Goal: Task Accomplishment & Management: Manage account settings

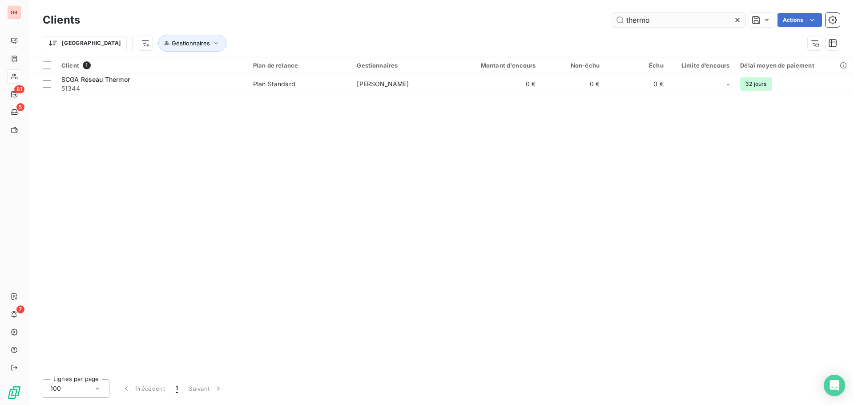
click at [657, 21] on input "thermo" at bounding box center [678, 20] width 133 height 14
click at [659, 21] on input "thermo" at bounding box center [678, 20] width 133 height 14
drag, startPoint x: 659, startPoint y: 21, endPoint x: 494, endPoint y: 25, distance: 165.6
click at [494, 25] on div "thermo Actions" at bounding box center [465, 20] width 749 height 14
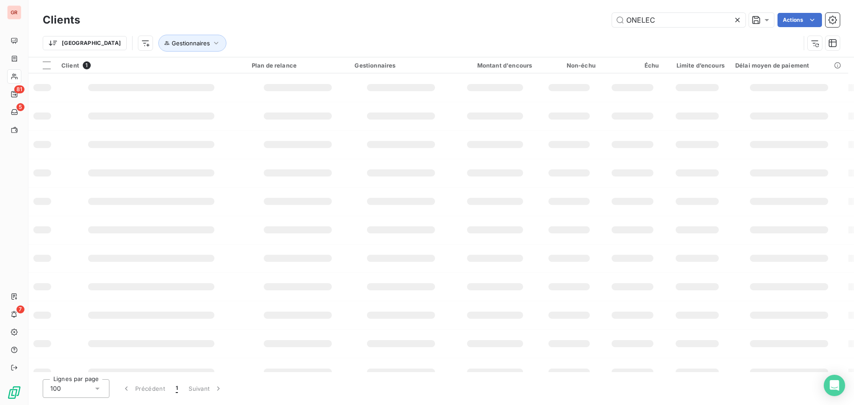
type input "ONELEC"
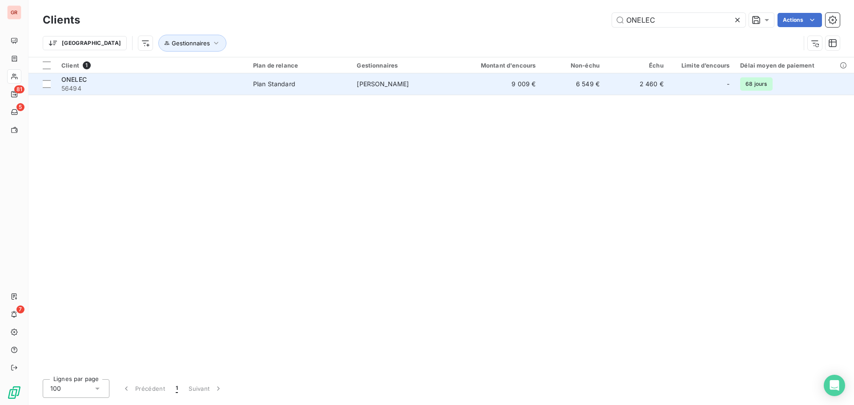
click at [480, 86] on td "9 009 €" at bounding box center [499, 83] width 86 height 21
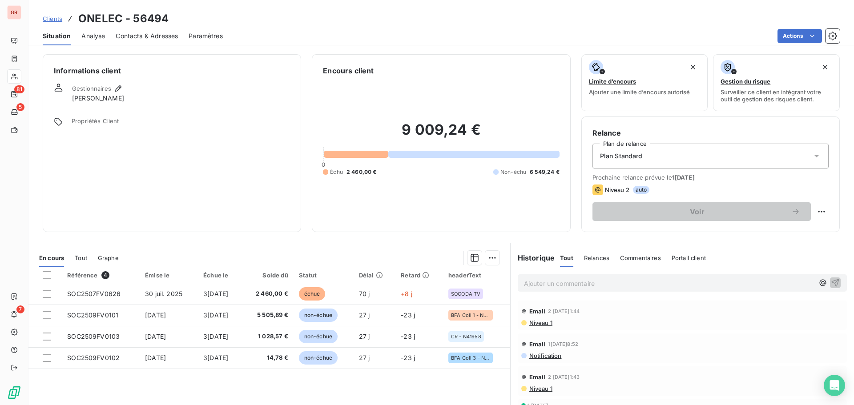
click at [122, 38] on span "Contacts & Adresses" at bounding box center [147, 36] width 62 height 9
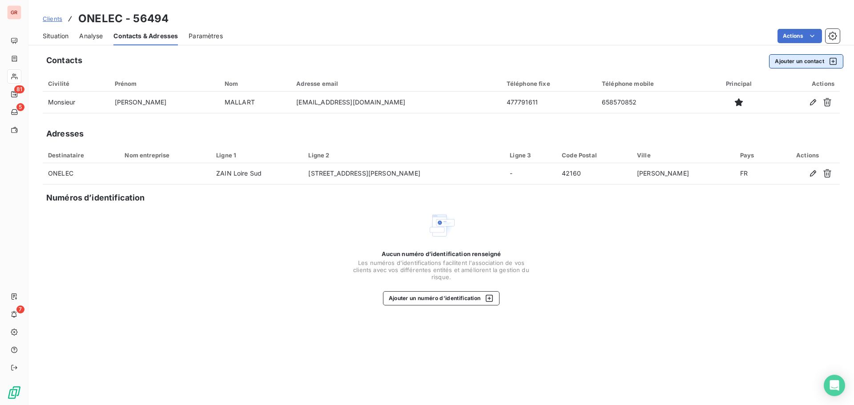
click at [807, 62] on button "Ajouter un contact" at bounding box center [806, 61] width 74 height 14
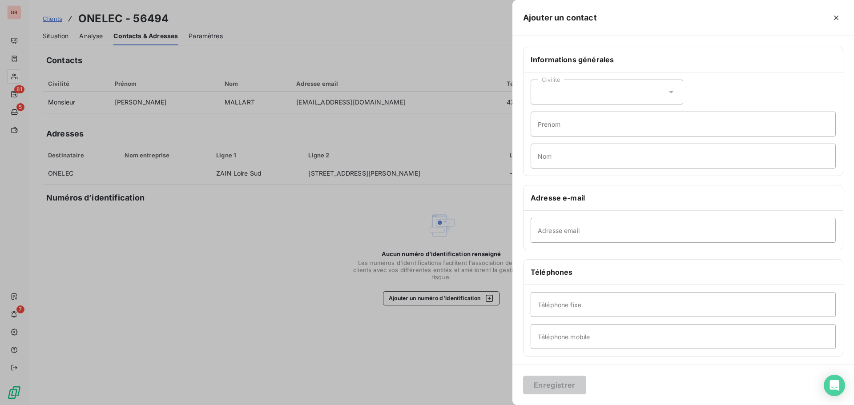
click at [593, 93] on div "Civilité" at bounding box center [607, 92] width 153 height 25
click at [542, 129] on input "radio" at bounding box center [540, 130] width 9 height 9
click at [550, 119] on input "Prénom" at bounding box center [683, 124] width 305 height 25
type input "Service Comptabilité"
click at [554, 226] on input "Adresse email" at bounding box center [683, 230] width 305 height 25
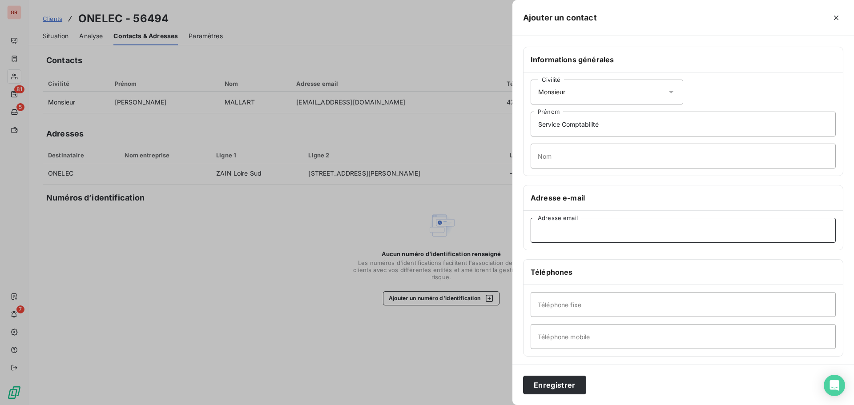
paste input "[EMAIL_ADDRESS][DOMAIN_NAME]"
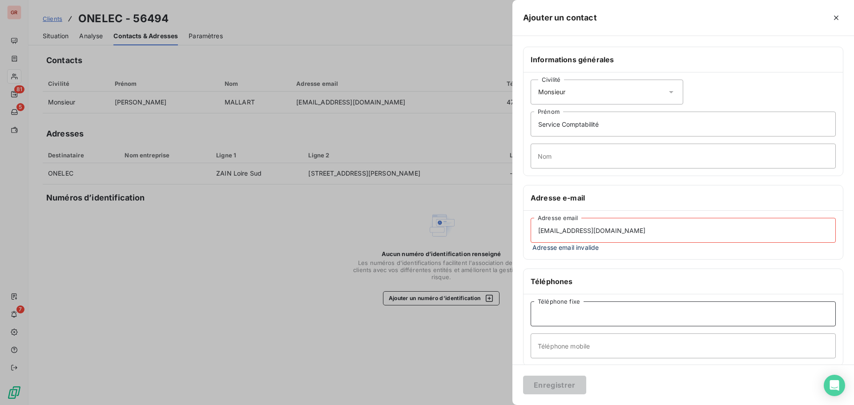
click at [583, 303] on input "Téléphone fixe" at bounding box center [683, 314] width 305 height 25
click at [614, 233] on input "[EMAIL_ADDRESS][DOMAIN_NAME]" at bounding box center [683, 230] width 305 height 25
click at [573, 234] on input "[EMAIL_ADDRESS][DOMAIN_NAME]" at bounding box center [683, 230] width 305 height 25
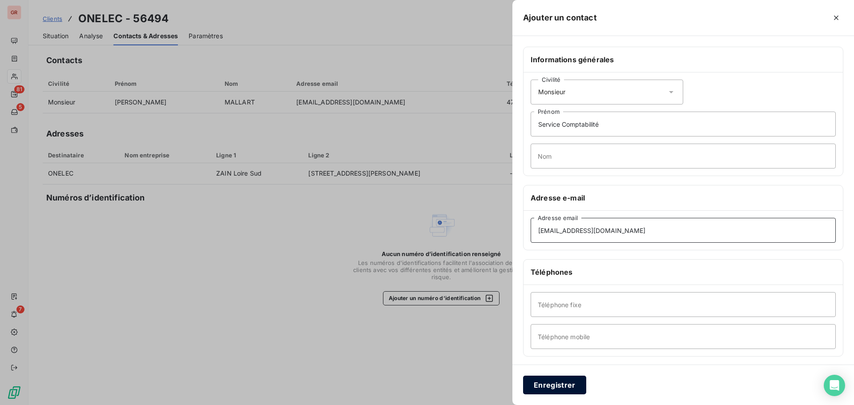
type input "[EMAIL_ADDRESS][DOMAIN_NAME]"
click at [543, 392] on button "Enregistrer" at bounding box center [554, 385] width 63 height 19
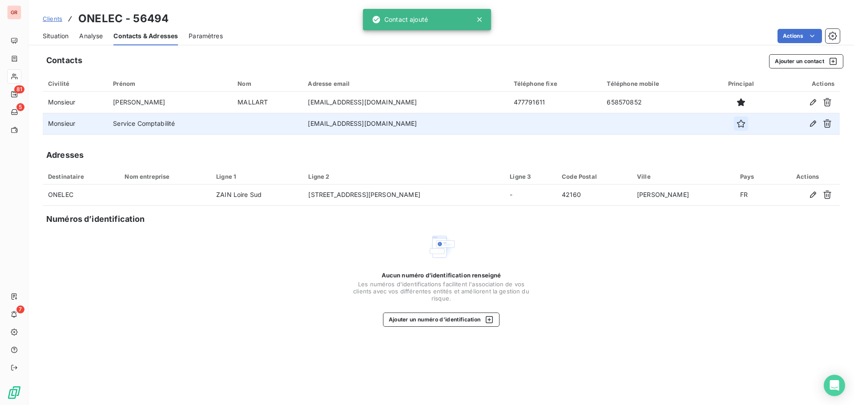
click at [740, 121] on icon "button" at bounding box center [741, 123] width 9 height 9
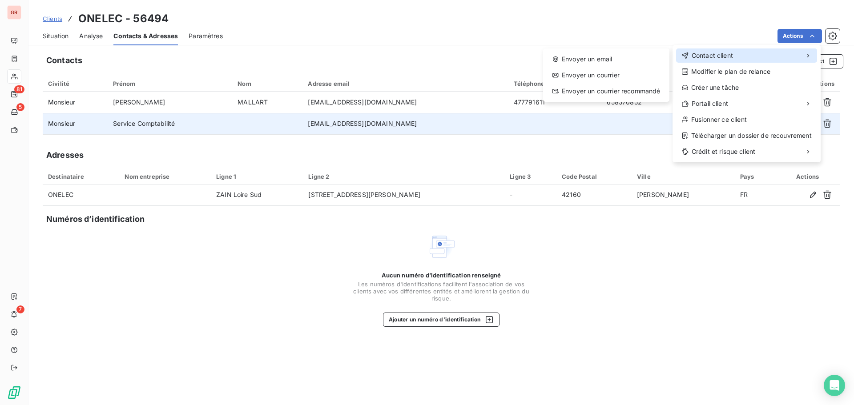
click at [765, 53] on div "Contact client" at bounding box center [746, 55] width 141 height 14
click at [592, 59] on div "Envoyer un email" at bounding box center [606, 59] width 119 height 14
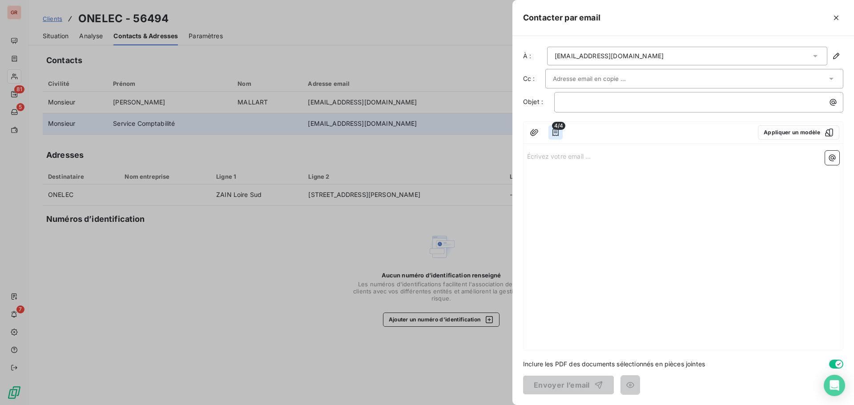
click at [556, 130] on icon "button" at bounding box center [555, 132] width 9 height 9
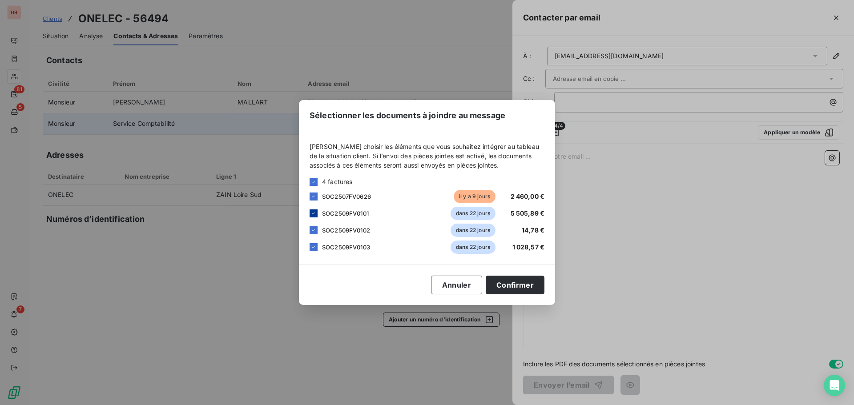
click at [311, 214] on icon at bounding box center [313, 213] width 5 height 5
click at [315, 230] on icon at bounding box center [313, 231] width 3 height 2
click at [315, 247] on icon at bounding box center [313, 247] width 5 height 5
click at [519, 286] on button "Confirmer" at bounding box center [515, 285] width 59 height 19
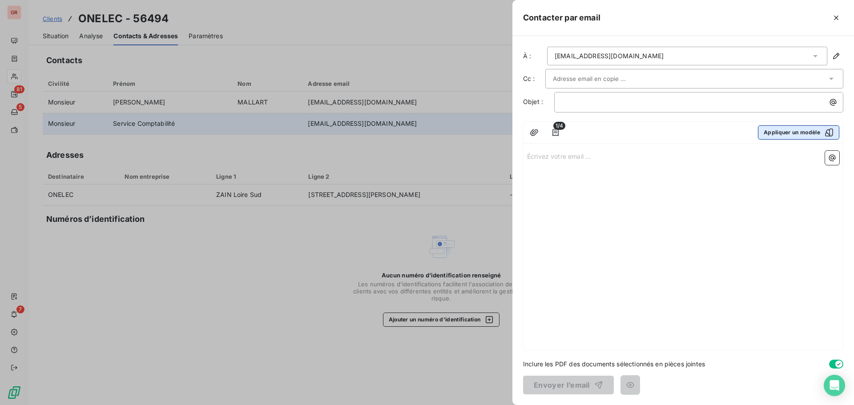
click at [782, 129] on button "Appliquer un modèle" at bounding box center [798, 132] width 81 height 14
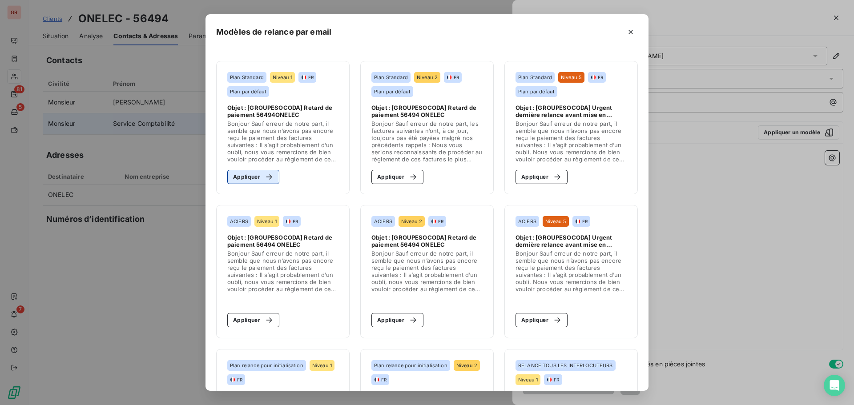
click at [251, 173] on button "Appliquer" at bounding box center [253, 177] width 52 height 14
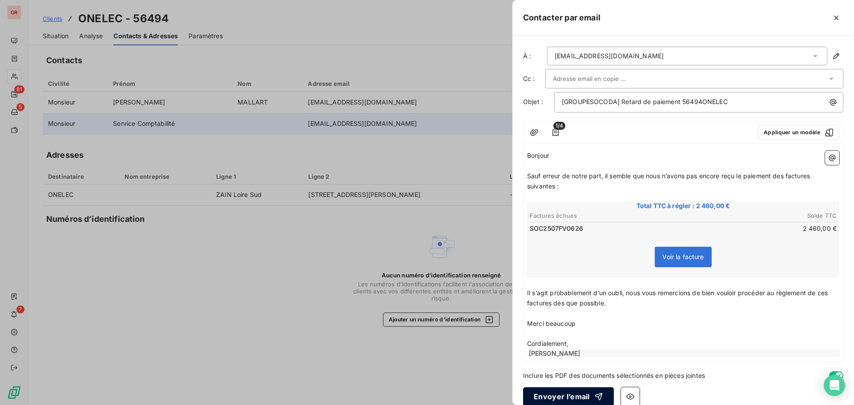
click at [558, 392] on button "Envoyer l’email" at bounding box center [568, 397] width 91 height 19
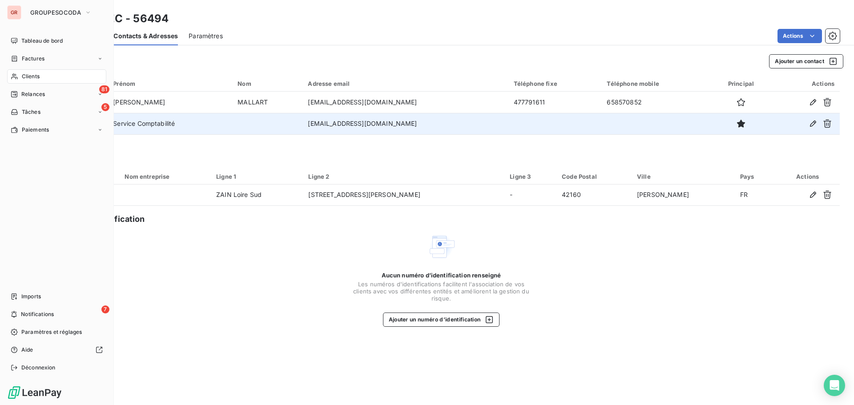
click at [27, 77] on span "Clients" at bounding box center [31, 77] width 18 height 8
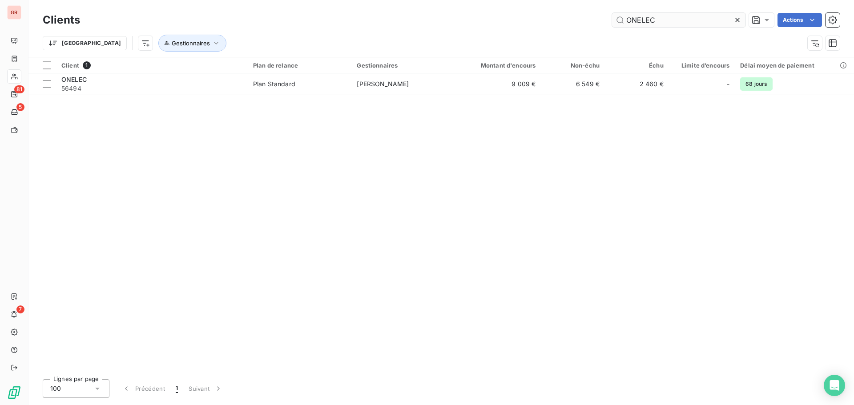
click at [694, 16] on input "ONELEC" at bounding box center [678, 20] width 133 height 14
drag, startPoint x: 692, startPoint y: 23, endPoint x: 510, endPoint y: 44, distance: 183.2
click at [510, 44] on div "Clients ONELEC Actions Trier Gestionnaires" at bounding box center [441, 34] width 797 height 46
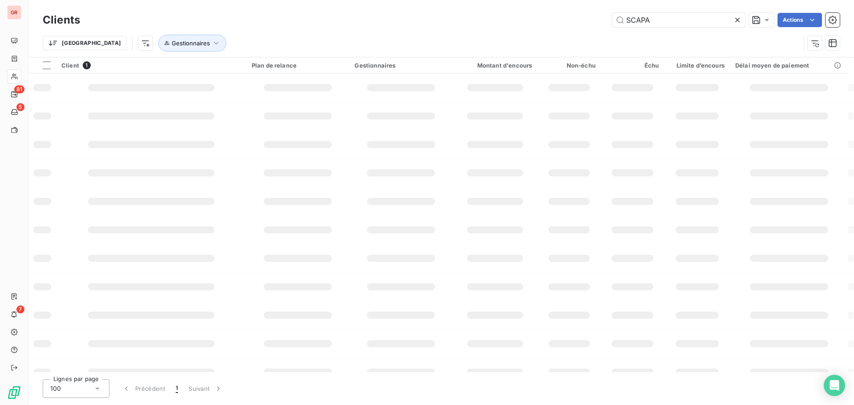
type input "SCAPA"
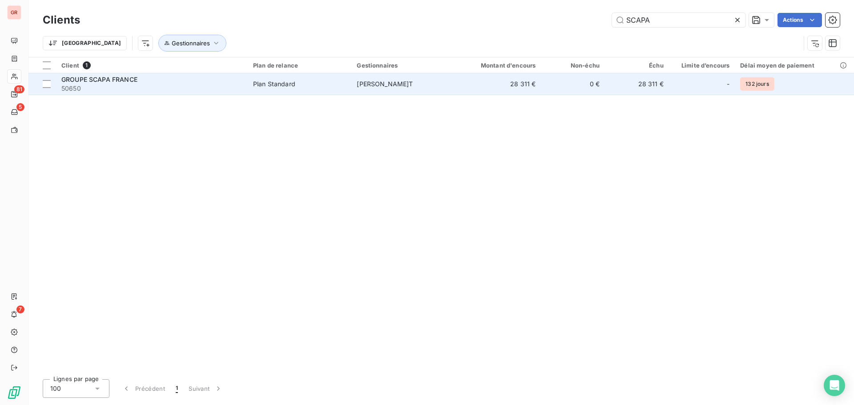
click at [435, 93] on td "[PERSON_NAME]T" at bounding box center [404, 83] width 104 height 21
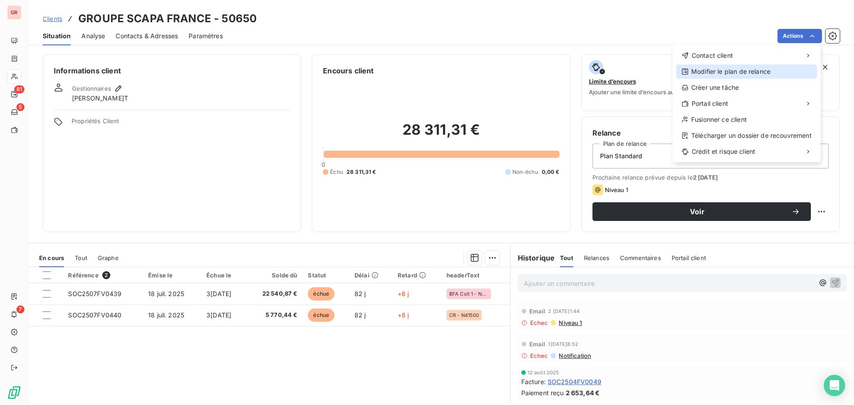
click at [739, 73] on div "Modifier le plan de relance" at bounding box center [746, 72] width 141 height 14
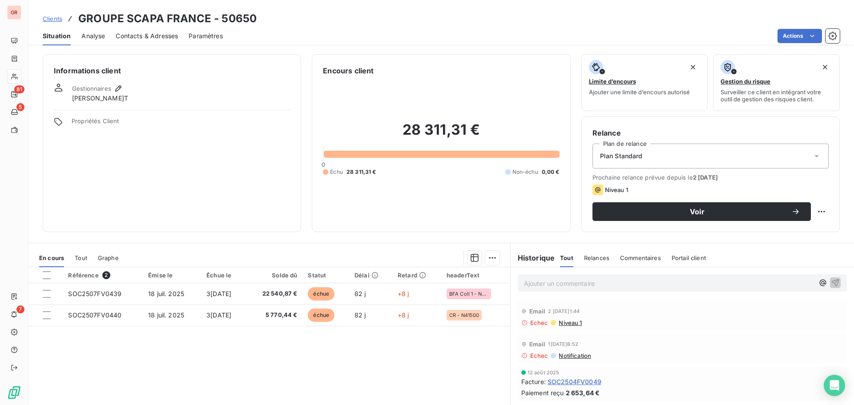
click at [289, 43] on div "Situation Analyse Contacts & Adresses Paramètres Actions" at bounding box center [441, 36] width 826 height 19
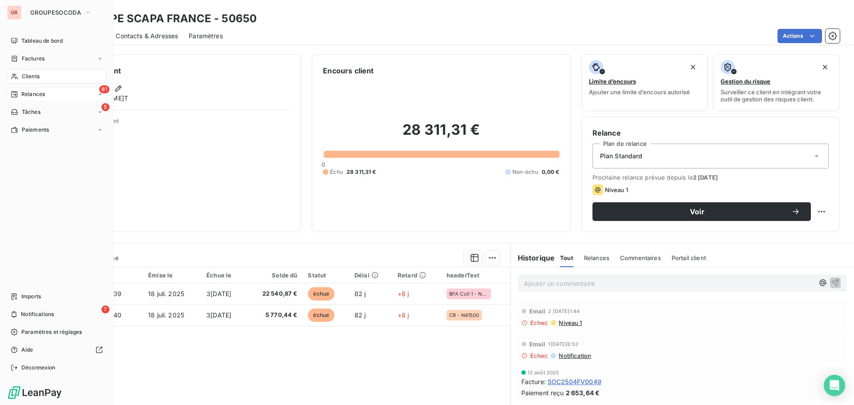
click at [26, 93] on span "Relances" at bounding box center [33, 94] width 24 height 8
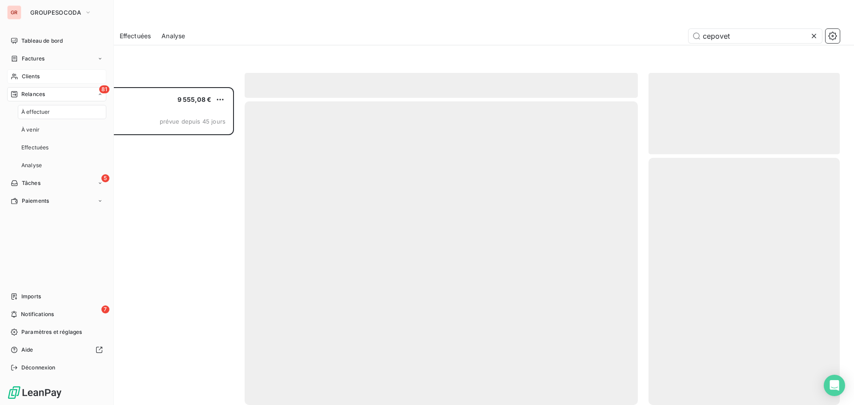
scroll to position [311, 185]
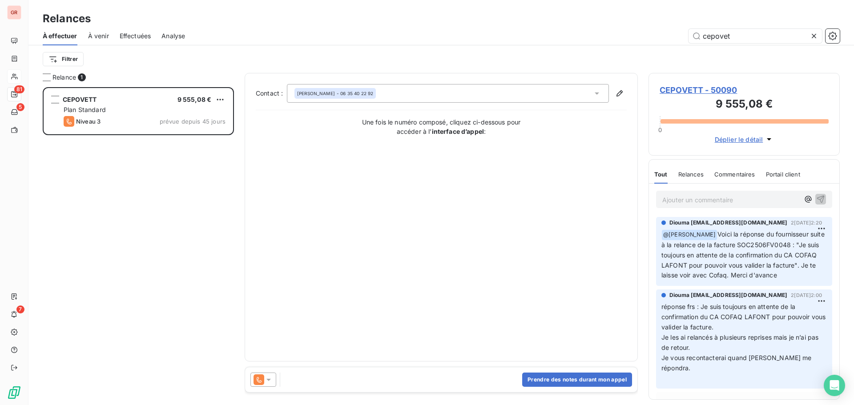
click at [101, 38] on span "À venir" at bounding box center [98, 36] width 21 height 9
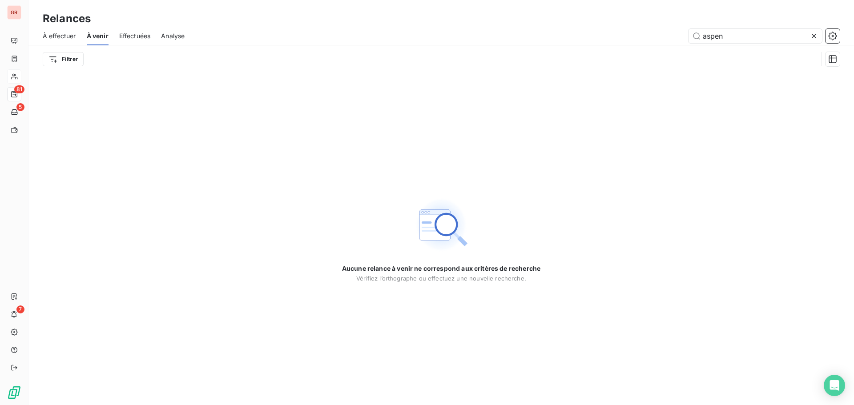
click at [129, 37] on span "Effectuées" at bounding box center [135, 36] width 32 height 9
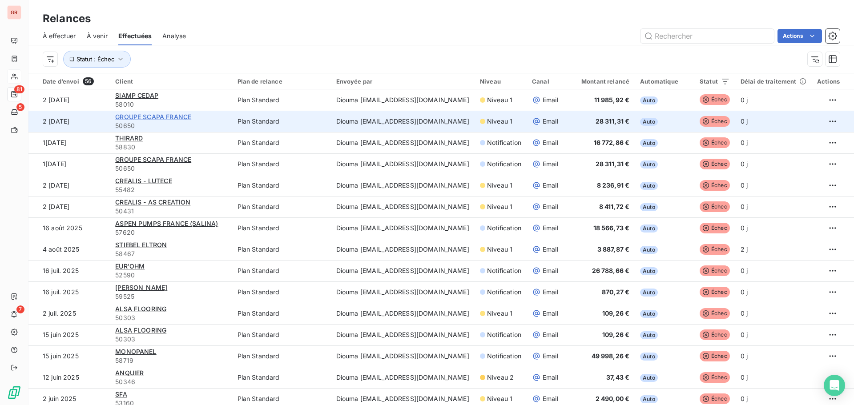
click at [170, 116] on span "GROUPE SCAPA FRANCE" at bounding box center [153, 117] width 76 height 8
click at [823, 119] on html "GR 81 5 7 Relances À effectuer À venir Effectuées Analyse Actions Statut : Éche…" at bounding box center [427, 202] width 854 height 405
click at [763, 142] on div "Renvoyer la relance" at bounding box center [768, 141] width 115 height 14
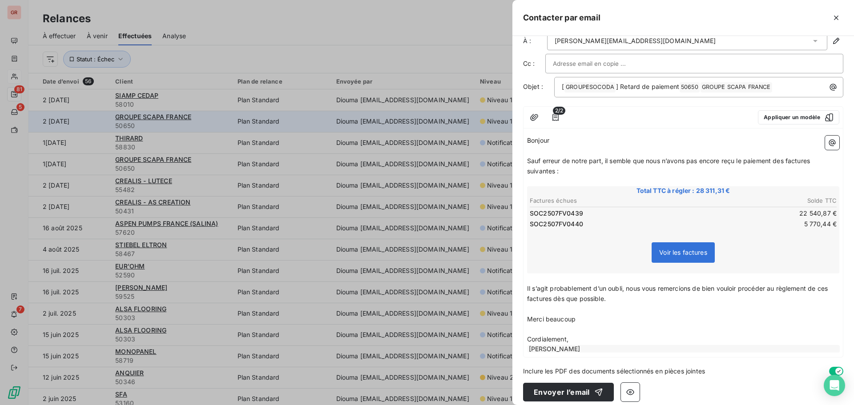
scroll to position [22, 0]
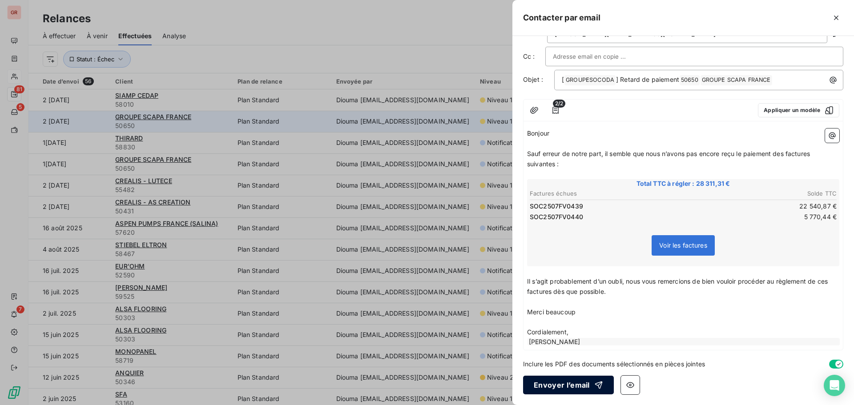
click at [561, 386] on button "Envoyer l’email" at bounding box center [568, 385] width 91 height 19
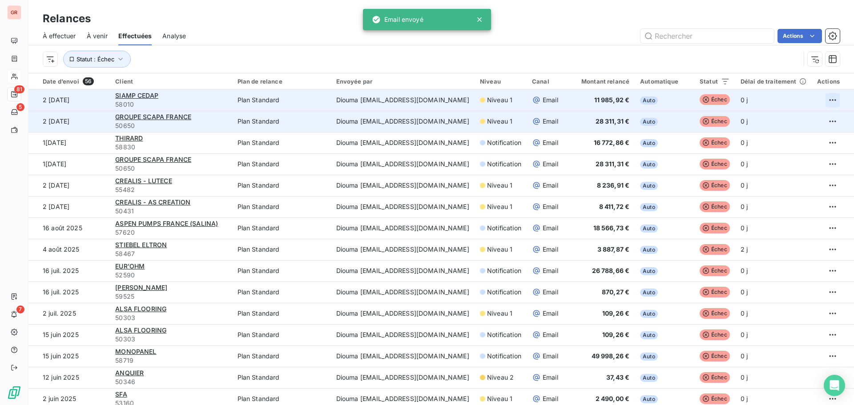
click at [820, 100] on html "GR 81 5 7 Relances À effectuer À venir Effectuées Analyse Actions Statut : Éche…" at bounding box center [427, 202] width 854 height 405
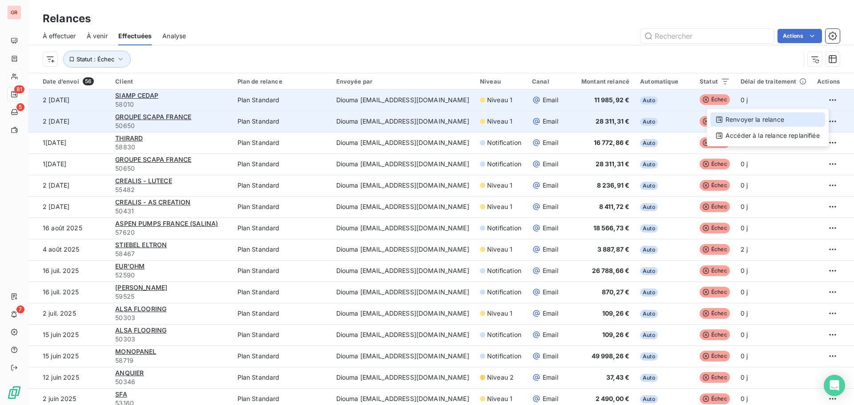
click at [730, 117] on div "Renvoyer la relance" at bounding box center [768, 120] width 115 height 14
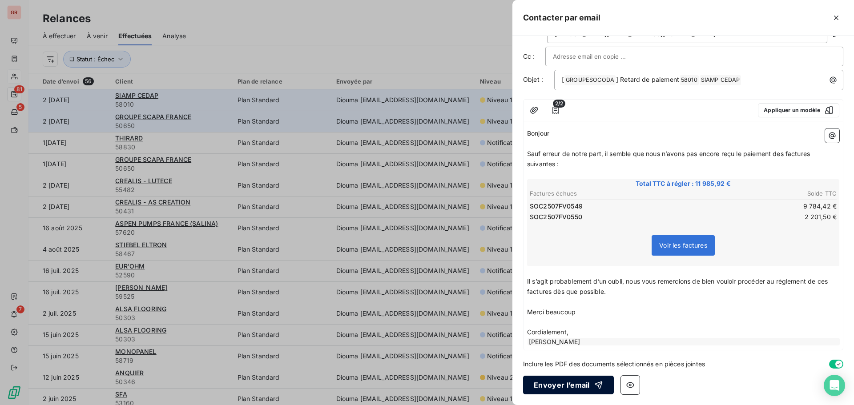
click at [576, 382] on button "Envoyer l’email" at bounding box center [568, 385] width 91 height 19
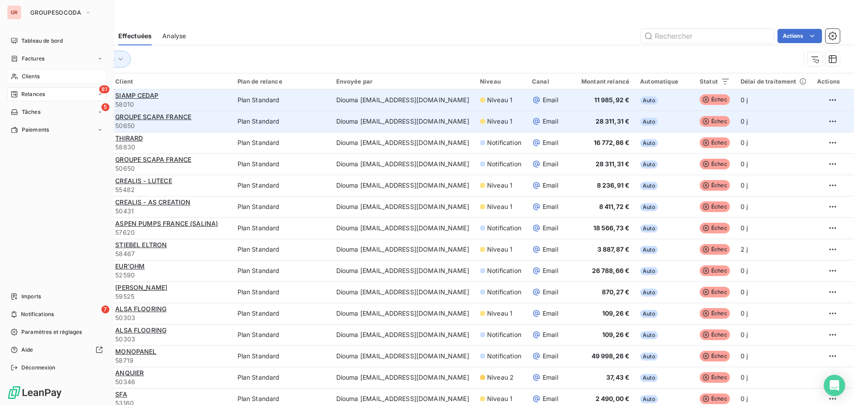
click at [28, 74] on span "Clients" at bounding box center [31, 77] width 18 height 8
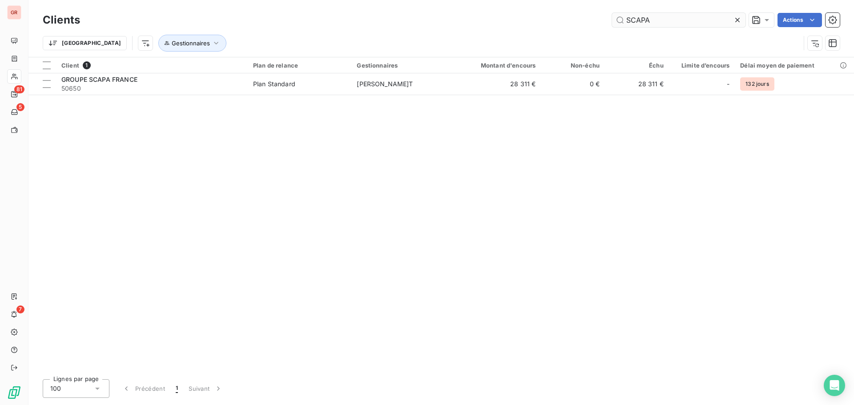
click at [661, 20] on input "SCAPA" at bounding box center [678, 20] width 133 height 14
drag, startPoint x: 661, startPoint y: 20, endPoint x: 540, endPoint y: 44, distance: 123.9
click at [540, 44] on div "Clients SCAPA Actions Trier Gestionnaires" at bounding box center [441, 34] width 797 height 46
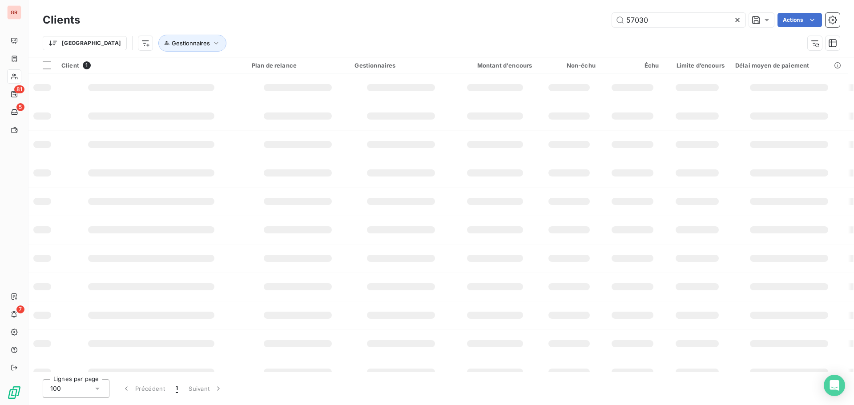
type input "57030"
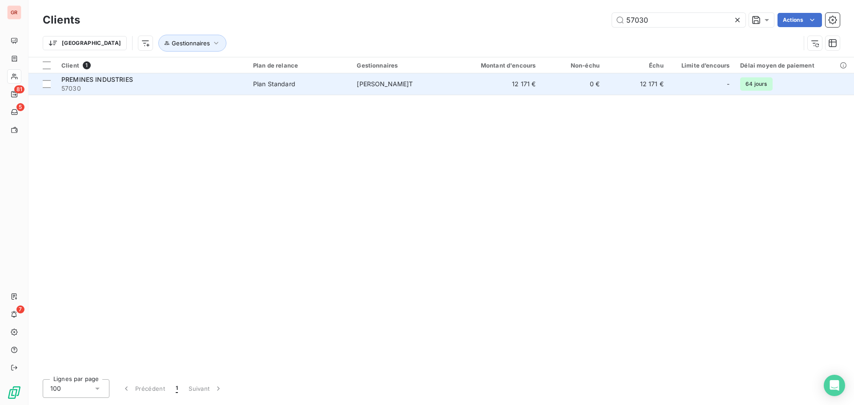
click at [467, 85] on td "12 171 €" at bounding box center [499, 83] width 86 height 21
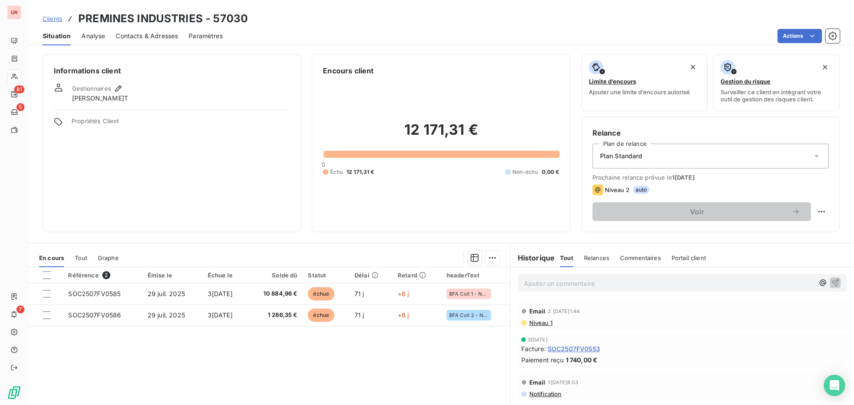
click at [542, 283] on p "Ajouter un commentaire ﻿" at bounding box center [669, 283] width 290 height 11
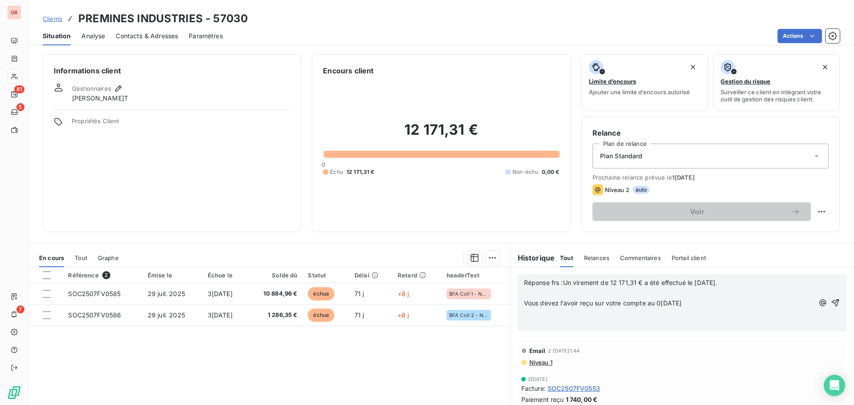
click at [524, 293] on p "﻿" at bounding box center [669, 293] width 290 height 10
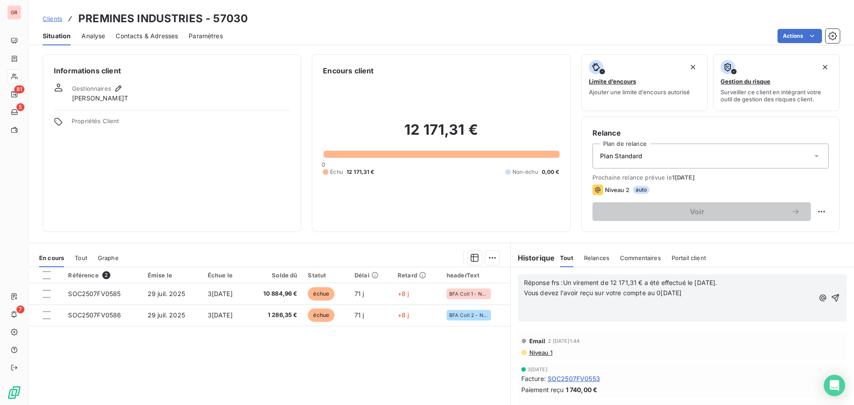
drag, startPoint x: 521, startPoint y: 307, endPoint x: 525, endPoint y: 301, distance: 6.4
click at [525, 302] on p "﻿" at bounding box center [669, 304] width 290 height 10
click at [554, 283] on span "Réponse frs :Un virement de 12 171,31 € a été effectué le [DATE]." at bounding box center [621, 283] width 194 height 8
click at [555, 284] on span "Réponse frs :Un virement de 12 171,31 € a été effectué le [DATE]." at bounding box center [621, 283] width 194 height 8
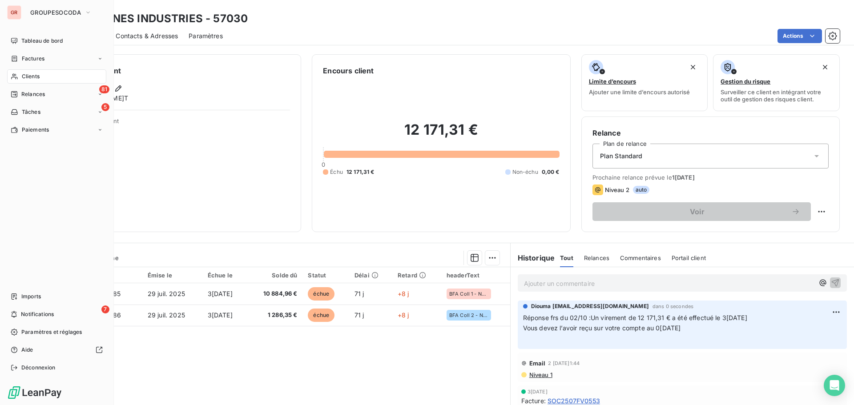
click at [23, 78] on span "Clients" at bounding box center [31, 77] width 18 height 8
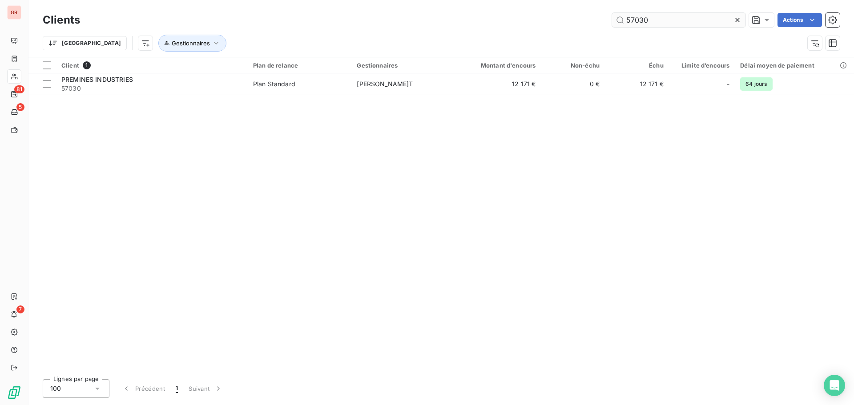
click at [645, 19] on input "57030" at bounding box center [678, 20] width 133 height 14
drag, startPoint x: 649, startPoint y: 20, endPoint x: 605, endPoint y: 22, distance: 44.5
click at [605, 21] on div "57030 Actions" at bounding box center [465, 20] width 749 height 14
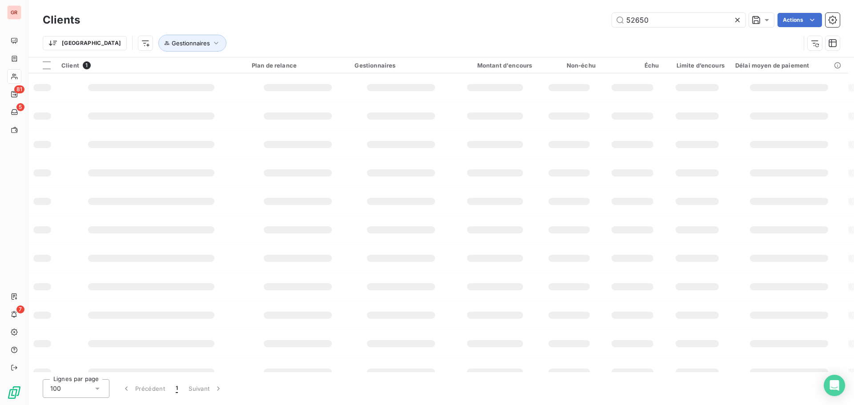
type input "52650"
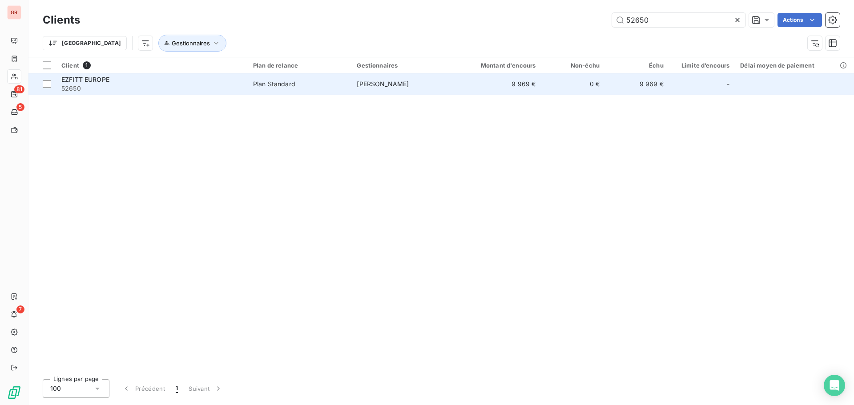
click at [446, 79] on td "[PERSON_NAME]" at bounding box center [404, 83] width 104 height 21
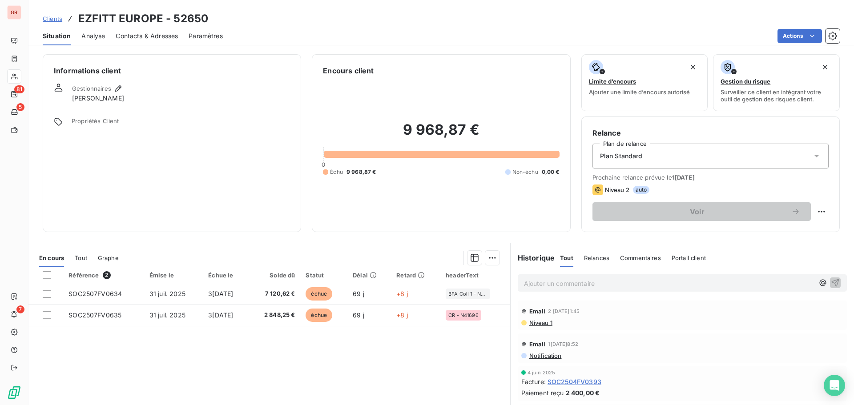
click at [618, 276] on div "Ajouter un commentaire ﻿" at bounding box center [682, 283] width 329 height 17
drag, startPoint x: 543, startPoint y: 274, endPoint x: 543, endPoint y: 289, distance: 14.7
click at [543, 276] on div "Ajouter un commentaire ﻿" at bounding box center [682, 283] width 329 height 17
click at [543, 288] on p "Ajouter un commentaire ﻿" at bounding box center [669, 283] width 290 height 11
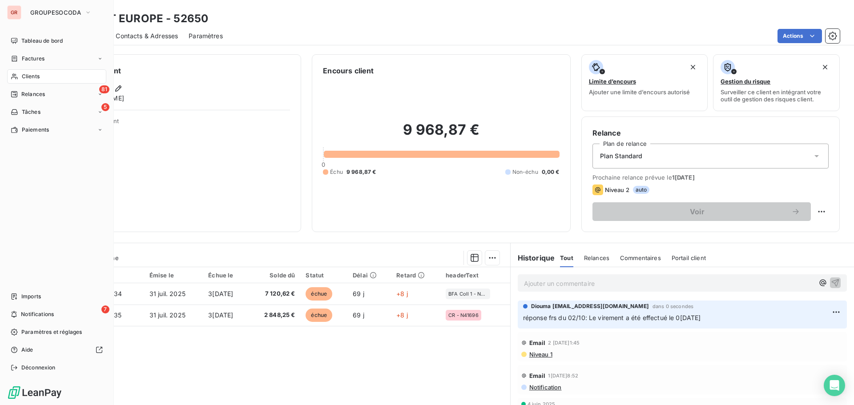
click at [21, 80] on div "Clients" at bounding box center [56, 76] width 99 height 14
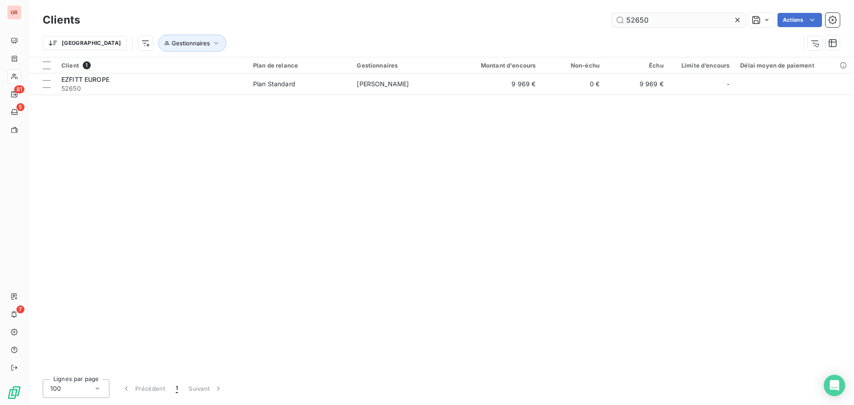
click at [650, 19] on input "52650" at bounding box center [678, 20] width 133 height 14
drag, startPoint x: 653, startPoint y: 19, endPoint x: 466, endPoint y: 30, distance: 187.2
click at [466, 29] on div "Clients 52650 Actions Trier Gestionnaires" at bounding box center [441, 34] width 797 height 46
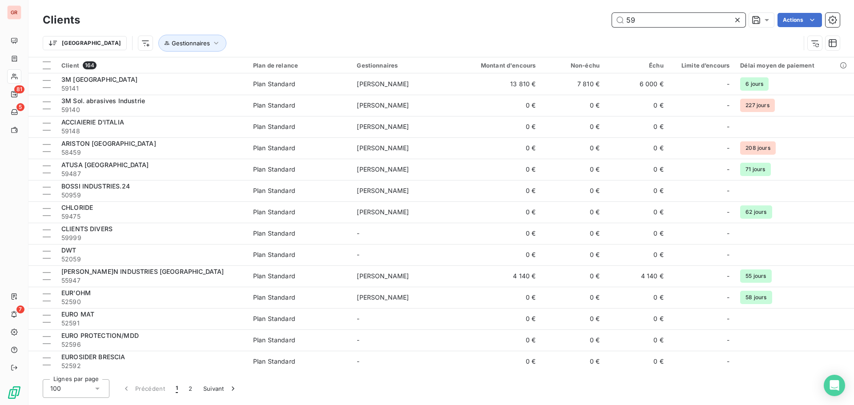
click at [647, 18] on input "59" at bounding box center [678, 20] width 133 height 14
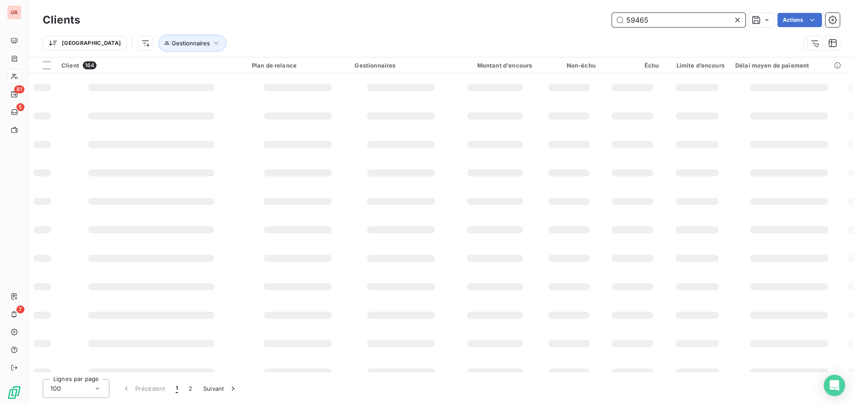
type input "59465"
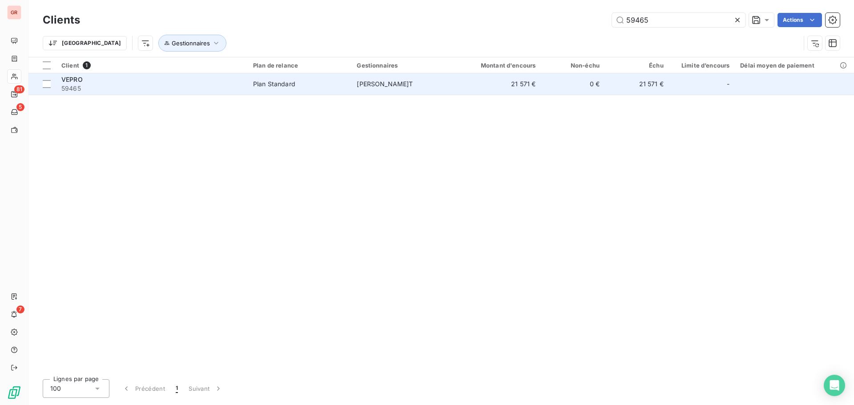
click at [412, 86] on span "[PERSON_NAME]T" at bounding box center [385, 84] width 56 height 8
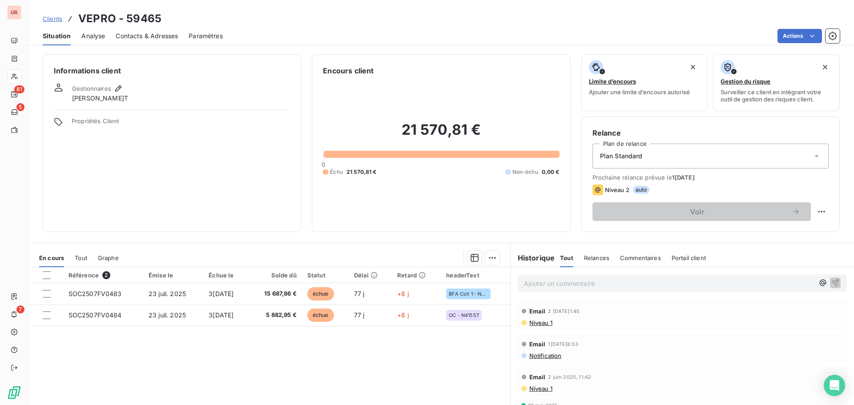
click at [550, 280] on p "Ajouter un commentaire ﻿" at bounding box center [669, 283] width 290 height 11
click at [622, 287] on p "réponse frs du 02/10 :" at bounding box center [669, 283] width 290 height 10
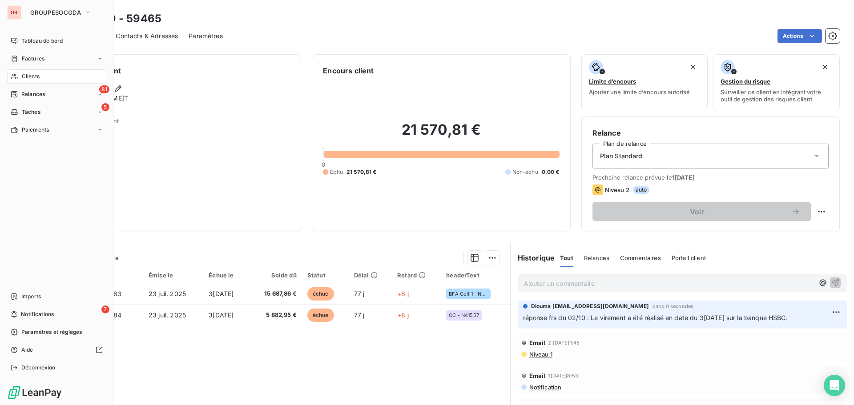
click at [19, 77] on div "Clients" at bounding box center [56, 76] width 99 height 14
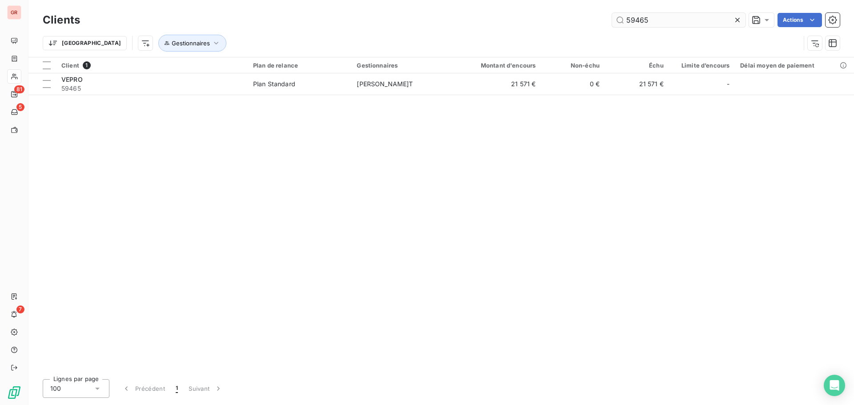
click at [662, 23] on input "59465" at bounding box center [678, 20] width 133 height 14
drag, startPoint x: 662, startPoint y: 23, endPoint x: 527, endPoint y: 29, distance: 135.0
click at [527, 29] on div "Clients 59465 Actions Trier Gestionnaires" at bounding box center [441, 34] width 797 height 46
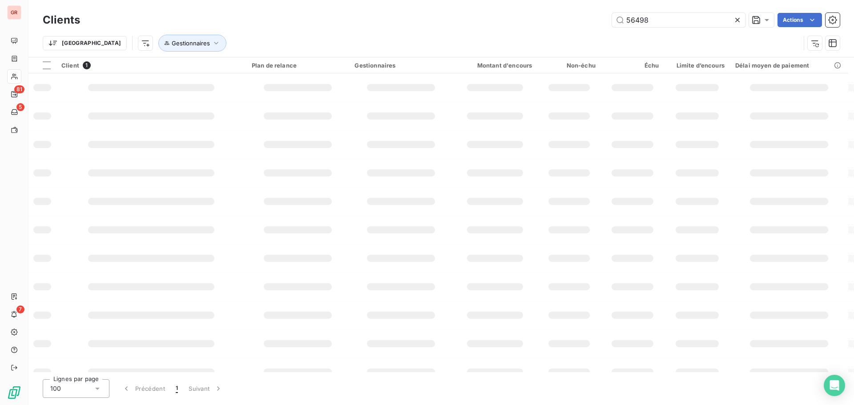
type input "56498"
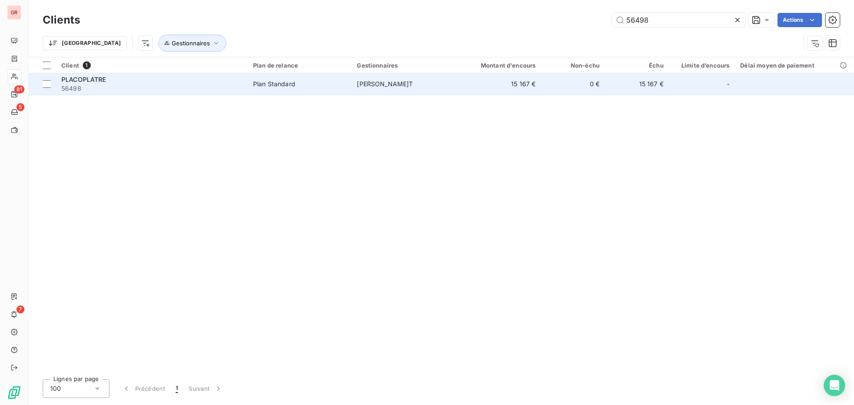
click at [334, 90] on td "Plan Standard" at bounding box center [300, 83] width 104 height 21
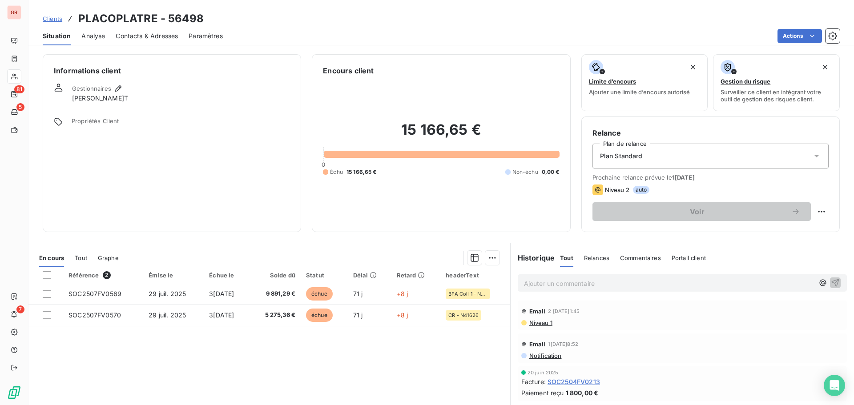
click at [564, 287] on p "Ajouter un commentaire ﻿" at bounding box center [669, 283] width 290 height 11
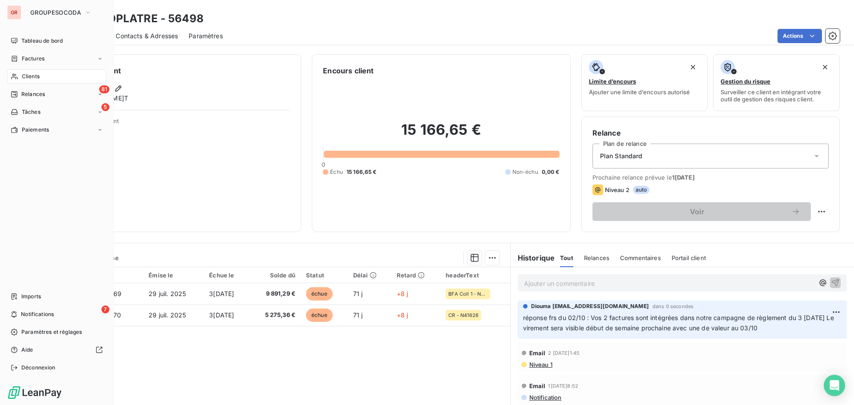
drag, startPoint x: 31, startPoint y: 73, endPoint x: 73, endPoint y: 75, distance: 41.8
click at [31, 73] on span "Clients" at bounding box center [31, 77] width 18 height 8
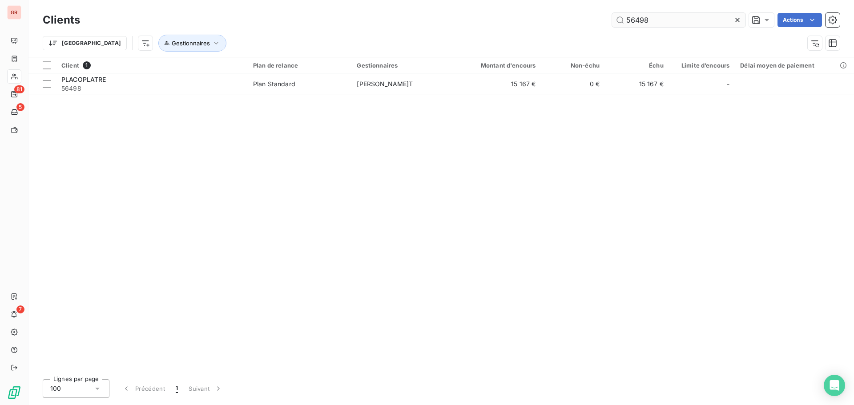
click at [669, 19] on input "56498" at bounding box center [678, 20] width 133 height 14
drag, startPoint x: 671, startPoint y: 19, endPoint x: 534, endPoint y: 17, distance: 136.6
click at [534, 17] on div "56498 Actions" at bounding box center [465, 20] width 749 height 14
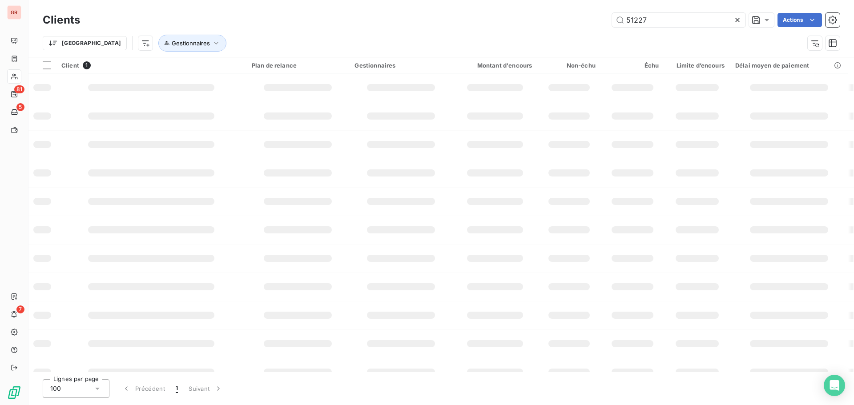
type input "51227"
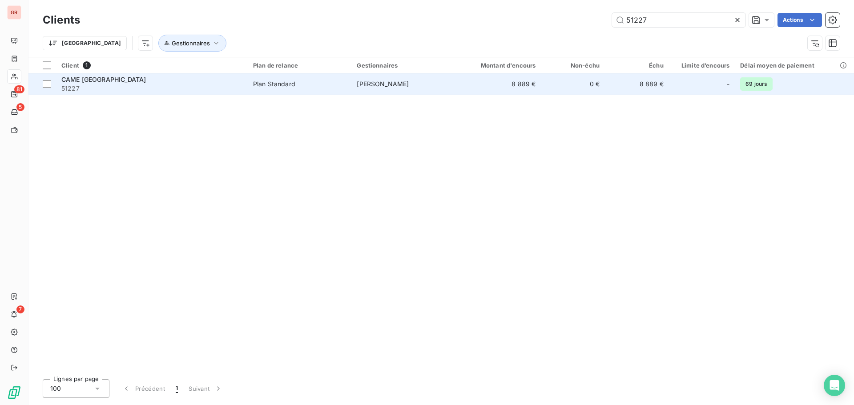
click at [365, 77] on td "[PERSON_NAME]" at bounding box center [404, 83] width 104 height 21
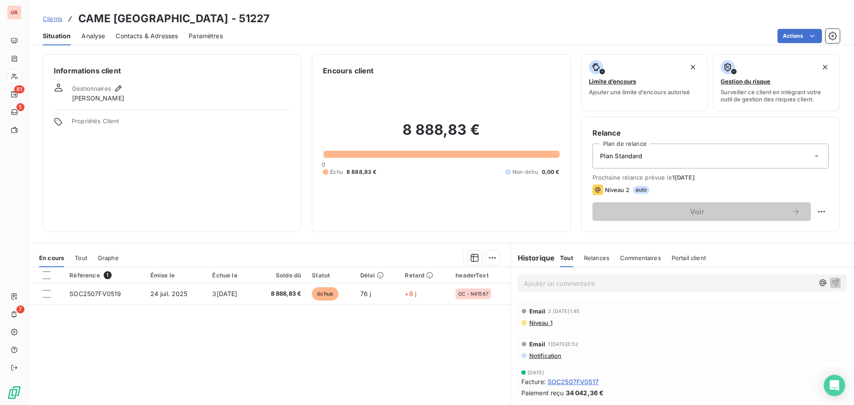
click at [555, 284] on p "Ajouter un commentaire ﻿" at bounding box center [669, 283] width 290 height 11
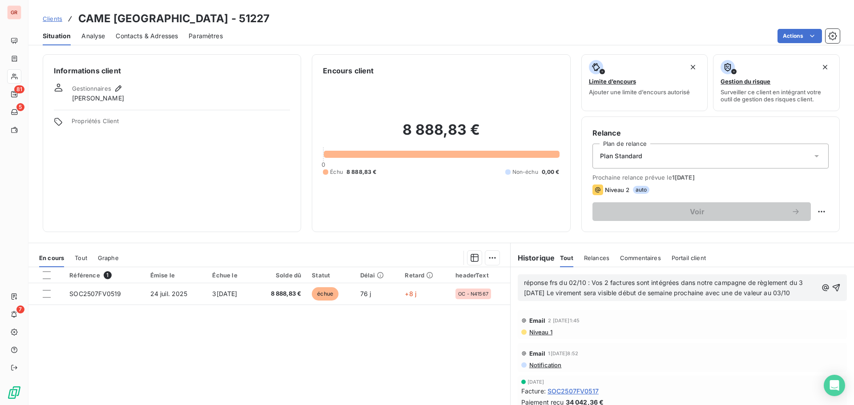
drag, startPoint x: 798, startPoint y: 294, endPoint x: 589, endPoint y: 279, distance: 209.2
click at [589, 279] on p "réponse frs du 02/10 : Vos 2 factures sont intégrées dans notre campagne de règ…" at bounding box center [671, 288] width 294 height 20
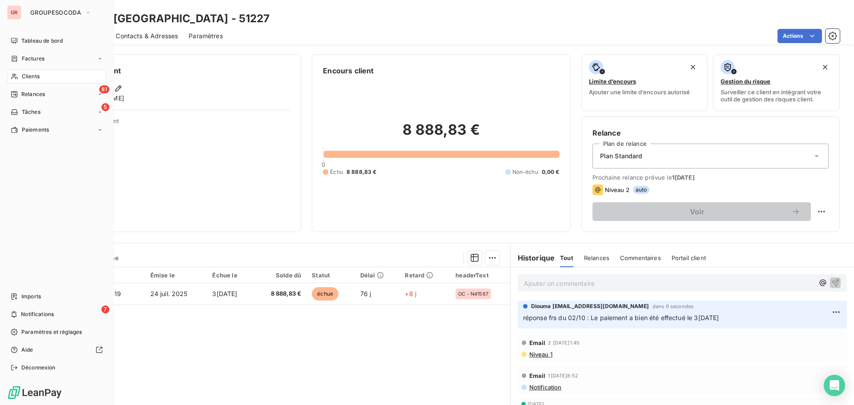
drag, startPoint x: 24, startPoint y: 76, endPoint x: 52, endPoint y: 74, distance: 28.1
click at [24, 76] on span "Clients" at bounding box center [31, 77] width 18 height 8
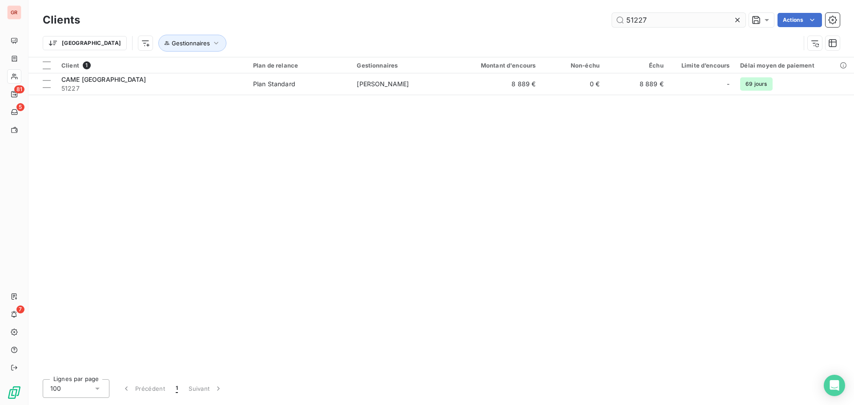
click at [652, 24] on input "51227" at bounding box center [678, 20] width 133 height 14
click at [653, 21] on input "51227" at bounding box center [678, 20] width 133 height 14
drag, startPoint x: 654, startPoint y: 21, endPoint x: 556, endPoint y: 8, distance: 98.8
click at [556, 8] on div "Clients 51227 Actions Trier Gestionnaires" at bounding box center [441, 28] width 826 height 57
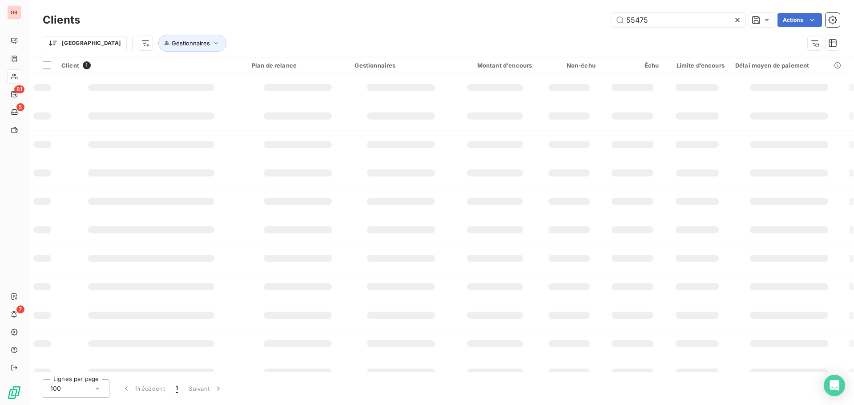
type input "55475"
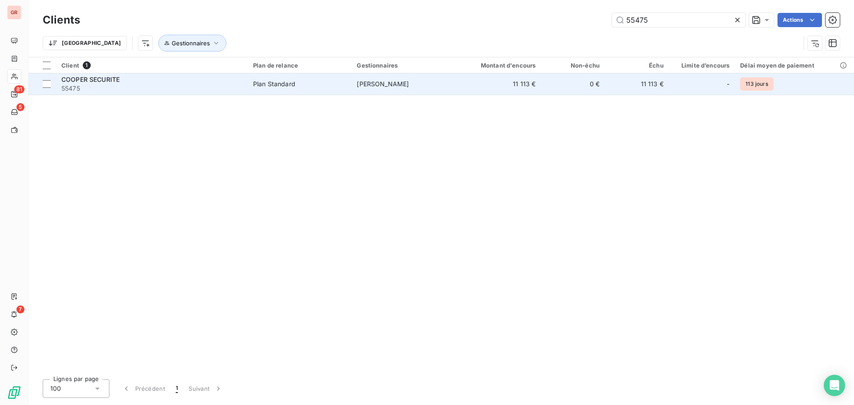
click at [396, 82] on span "[PERSON_NAME]" at bounding box center [383, 84] width 52 height 8
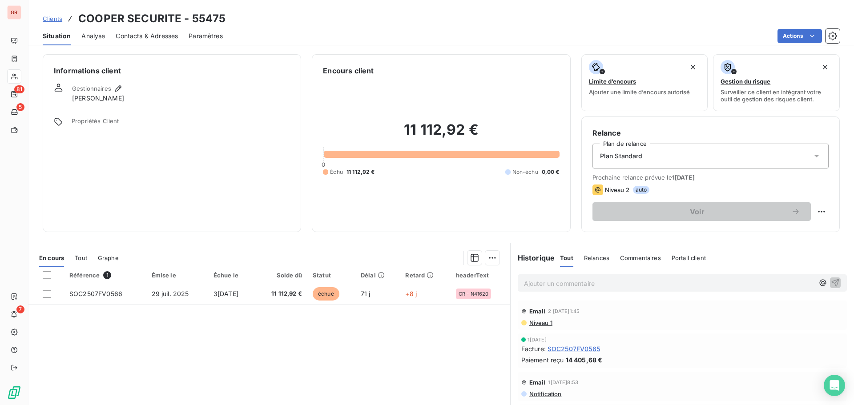
click at [527, 284] on p "Ajouter un commentaire ﻿" at bounding box center [669, 283] width 290 height 11
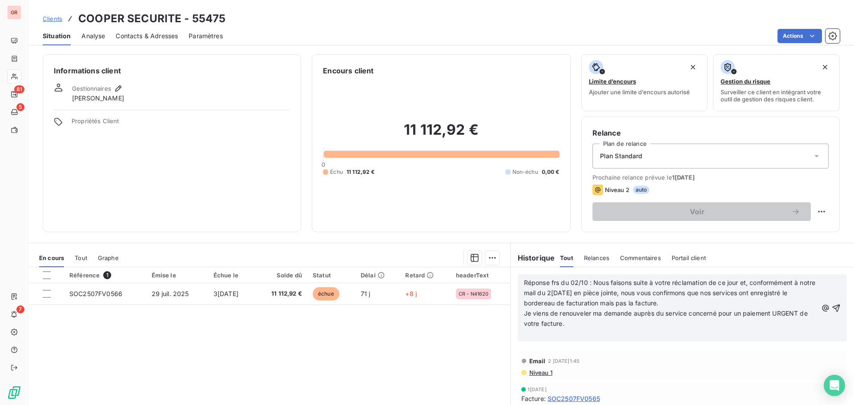
click at [578, 323] on p "Je viens de renouveler ma demande auprès du service concerné pour un paiement U…" at bounding box center [671, 319] width 294 height 20
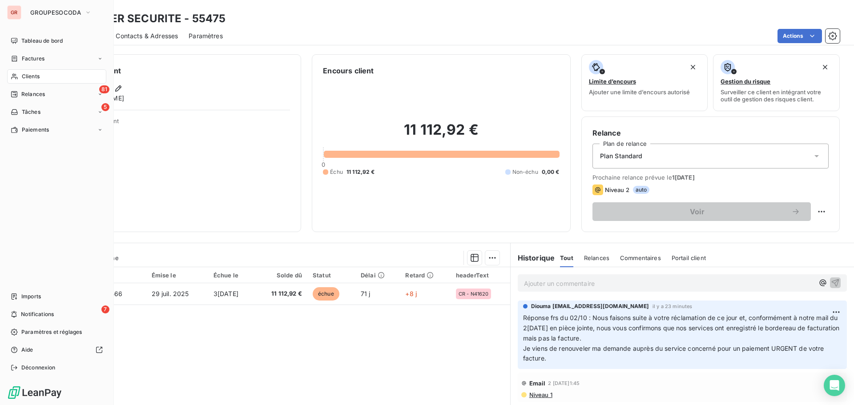
click at [27, 76] on span "Clients" at bounding box center [31, 77] width 18 height 8
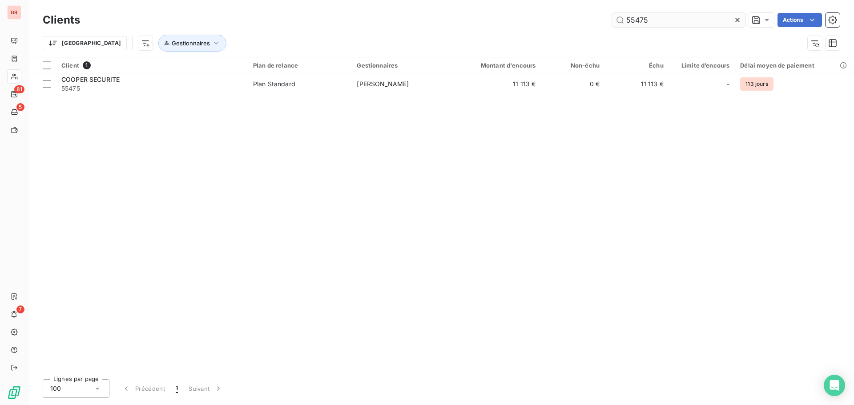
click at [647, 21] on input "55475" at bounding box center [678, 20] width 133 height 14
drag, startPoint x: 647, startPoint y: 21, endPoint x: 584, endPoint y: 22, distance: 63.6
click at [584, 22] on div "55475 Actions" at bounding box center [465, 20] width 749 height 14
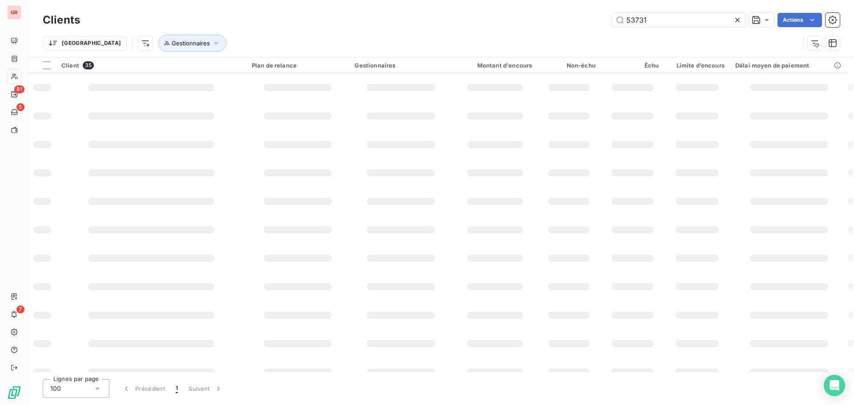
type input "53731"
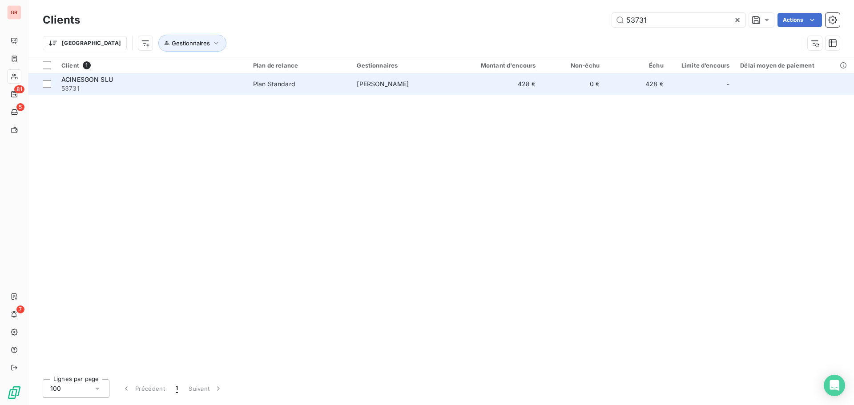
click at [229, 81] on div "ACINESGON SLU" at bounding box center [151, 79] width 181 height 9
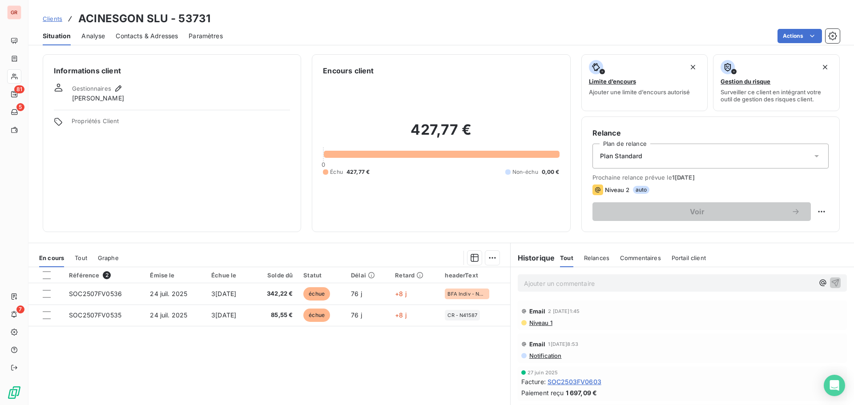
click at [134, 40] on span "Contacts & Adresses" at bounding box center [147, 36] width 62 height 9
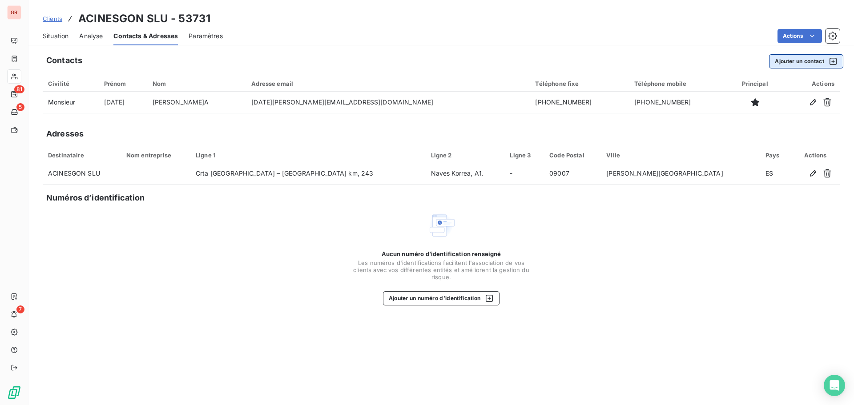
click at [795, 61] on button "Ajouter un contact" at bounding box center [806, 61] width 74 height 14
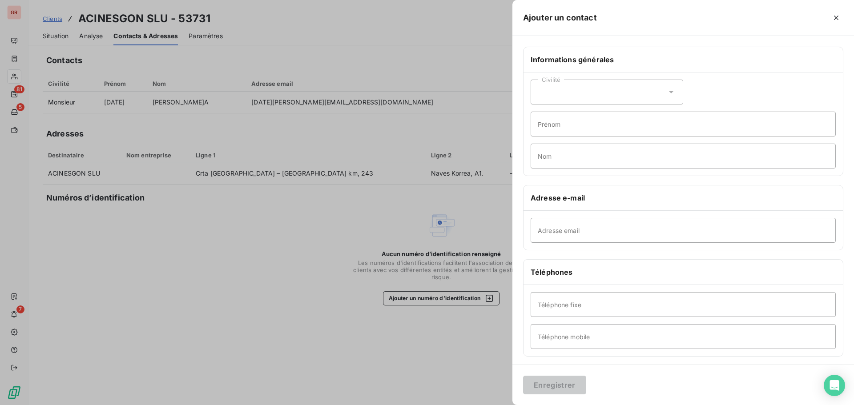
click at [550, 94] on div "Civilité" at bounding box center [607, 92] width 153 height 25
click at [566, 126] on span "Monsieur" at bounding box center [562, 130] width 27 height 8
click at [570, 119] on input "Prénom" at bounding box center [683, 124] width 305 height 25
type input "x"
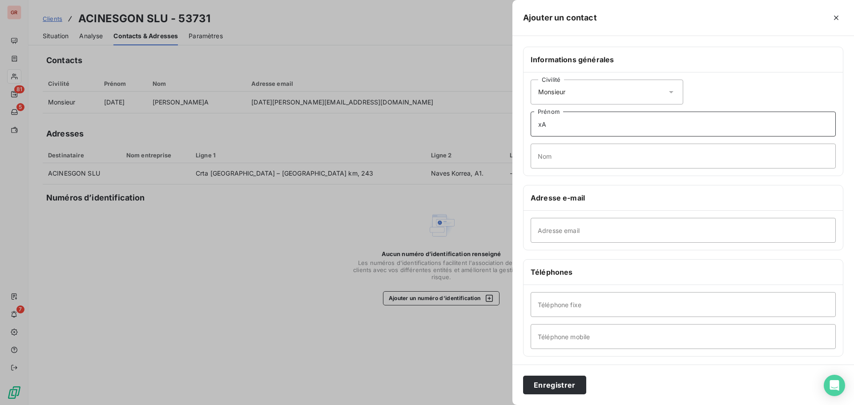
type input "x"
type input "[PERSON_NAME]"
click at [579, 154] on input "Nom" at bounding box center [683, 156] width 305 height 25
type input "g"
type input "Gual SIPI"
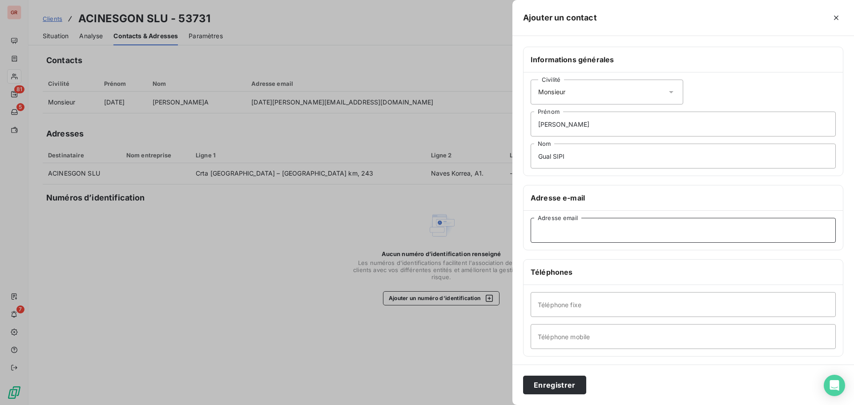
click at [572, 236] on input "Adresse email" at bounding box center [683, 230] width 305 height 25
paste input "[EMAIL_ADDRESS][DOMAIN_NAME]"
type input "[EMAIL_ADDRESS][DOMAIN_NAME]"
click at [551, 388] on button "Enregistrer" at bounding box center [554, 385] width 63 height 19
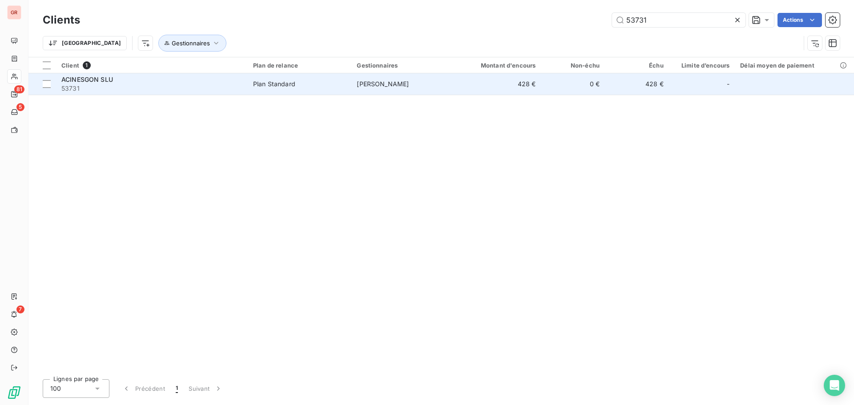
click at [111, 81] on span "ACINESGON SLU" at bounding box center [87, 80] width 52 height 8
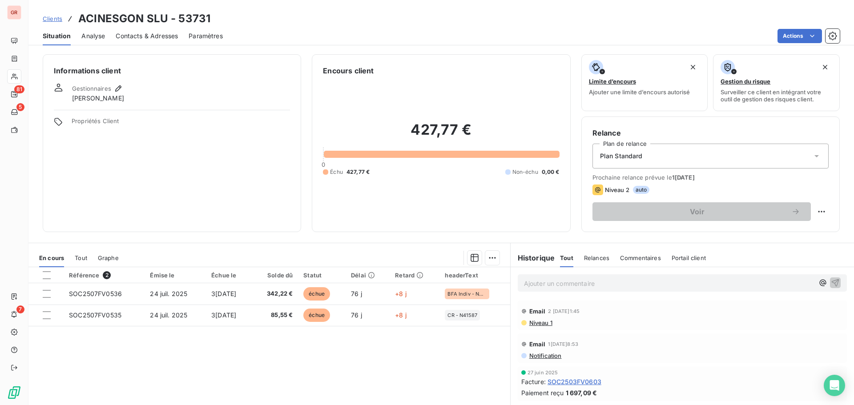
click at [538, 282] on p "Ajouter un commentaire ﻿" at bounding box center [669, 283] width 290 height 11
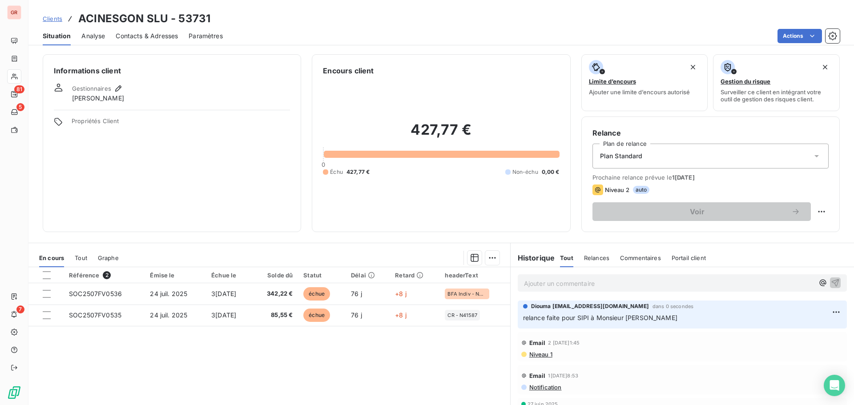
click at [141, 40] on span "Contacts & Adresses" at bounding box center [147, 36] width 62 height 9
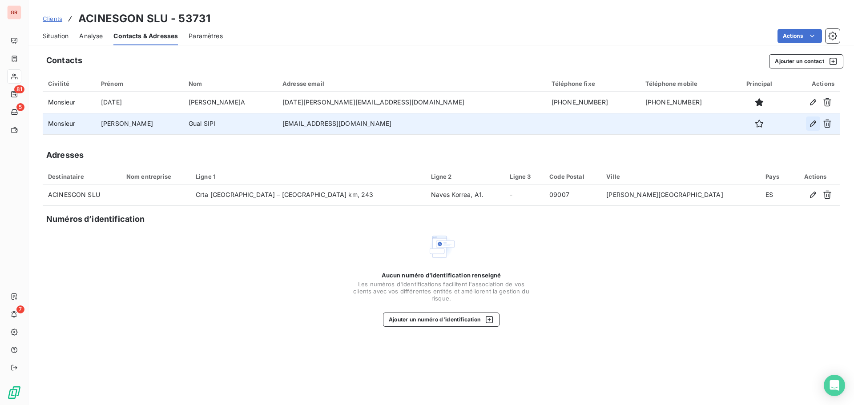
click at [811, 125] on icon "button" at bounding box center [813, 123] width 9 height 9
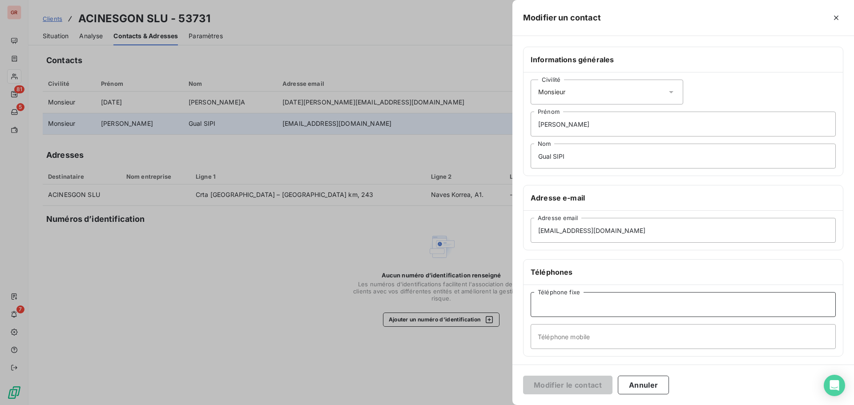
click at [551, 308] on input "Téléphone fixe" at bounding box center [683, 304] width 305 height 25
type input "0034616481928"
click at [523, 376] on button "Modifier le contact" at bounding box center [567, 385] width 89 height 19
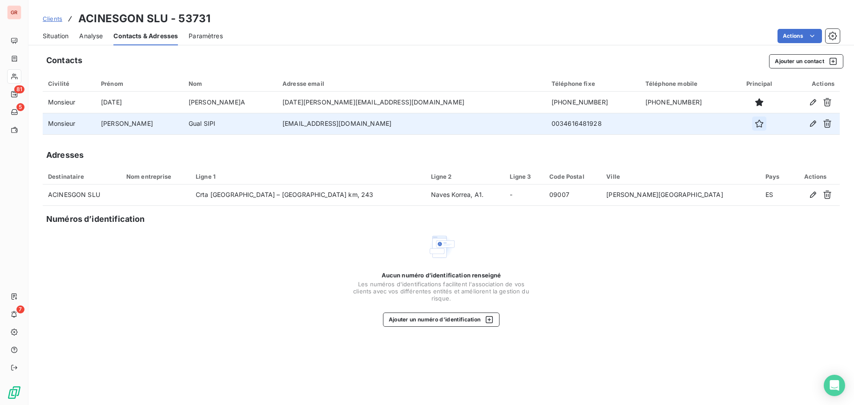
click at [755, 121] on icon "button" at bounding box center [759, 123] width 9 height 9
click at [54, 36] on span "Situation" at bounding box center [56, 36] width 26 height 9
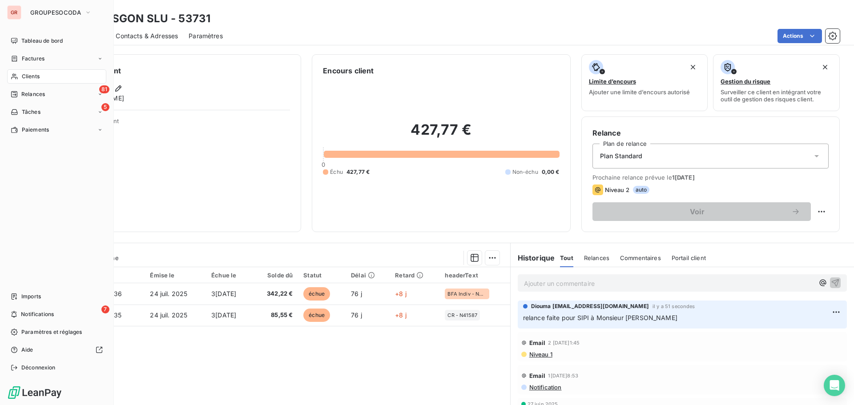
drag, startPoint x: 26, startPoint y: 73, endPoint x: 36, endPoint y: 74, distance: 10.7
click at [26, 73] on span "Clients" at bounding box center [31, 77] width 18 height 8
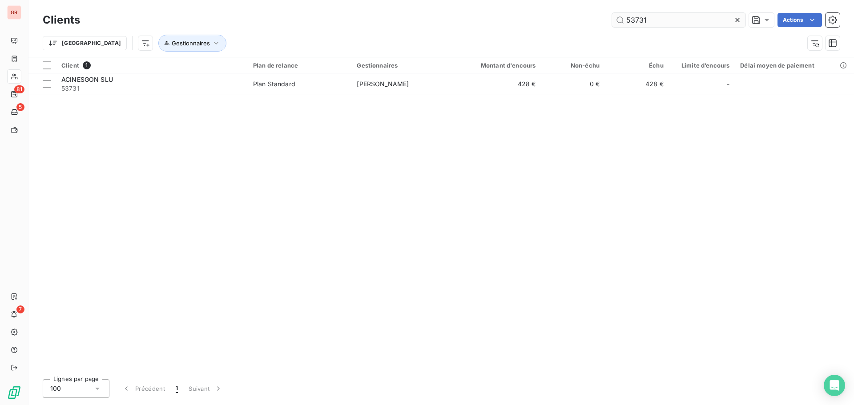
click at [669, 15] on input "53731" at bounding box center [678, 20] width 133 height 14
drag, startPoint x: 665, startPoint y: 22, endPoint x: 479, endPoint y: 23, distance: 186.0
click at [479, 23] on div "53731 Actions" at bounding box center [465, 20] width 749 height 14
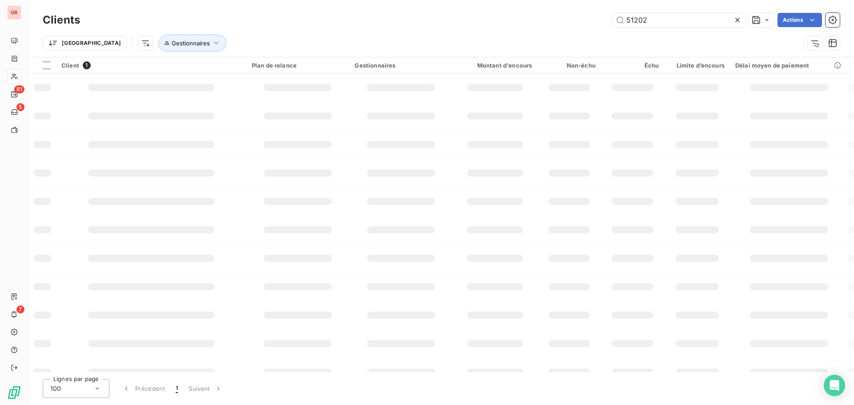
type input "51202"
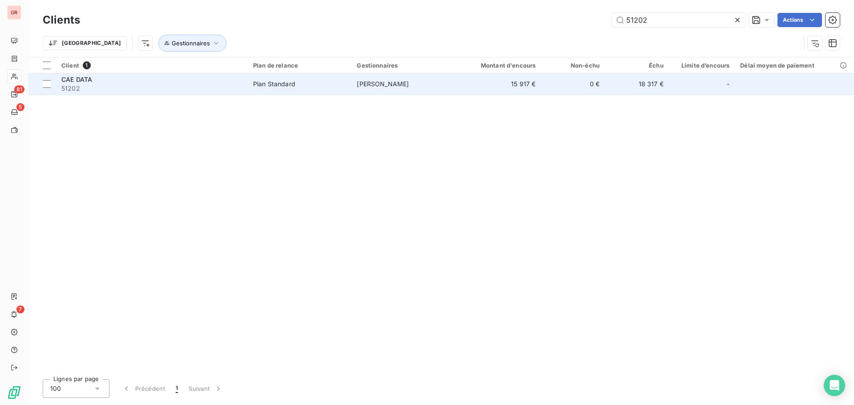
click at [395, 94] on td "[PERSON_NAME]" at bounding box center [404, 83] width 104 height 21
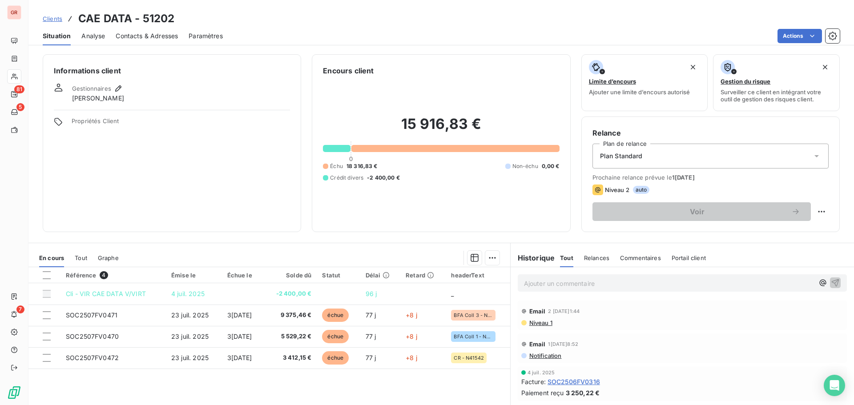
click at [570, 283] on p "Ajouter un commentaire ﻿" at bounding box center [669, 283] width 290 height 11
click at [600, 285] on p "Réponse frs du 02/10 :" at bounding box center [669, 283] width 290 height 10
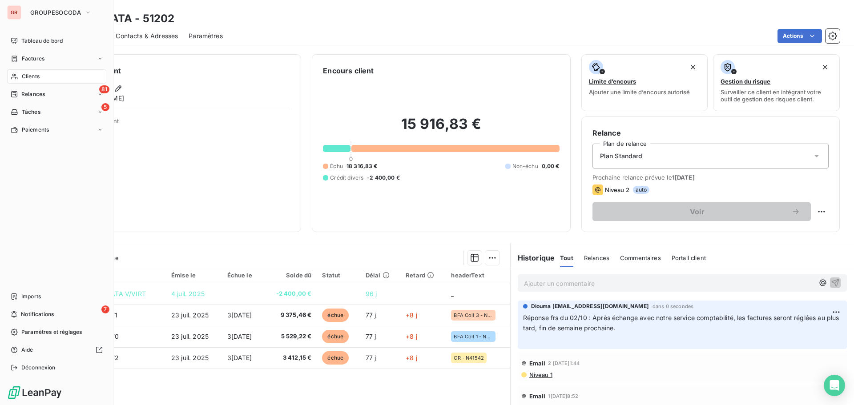
click at [20, 81] on div "Clients" at bounding box center [56, 76] width 99 height 14
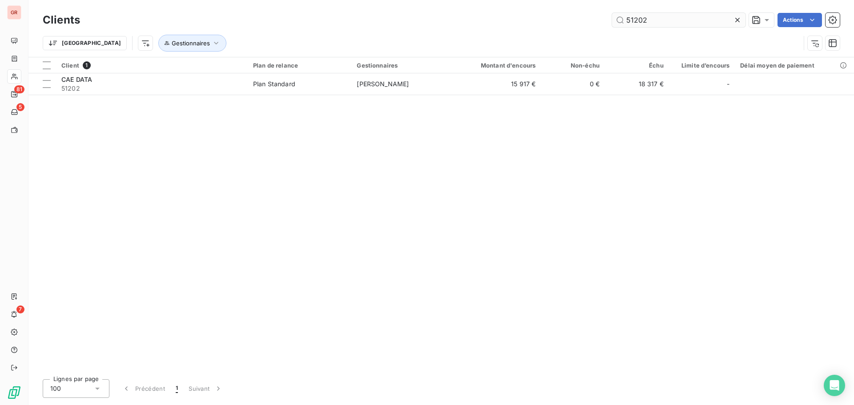
click at [658, 22] on input "51202" at bounding box center [678, 20] width 133 height 14
drag, startPoint x: 658, startPoint y: 22, endPoint x: 419, endPoint y: 21, distance: 239.4
click at [419, 21] on div "51202 Actions" at bounding box center [465, 20] width 749 height 14
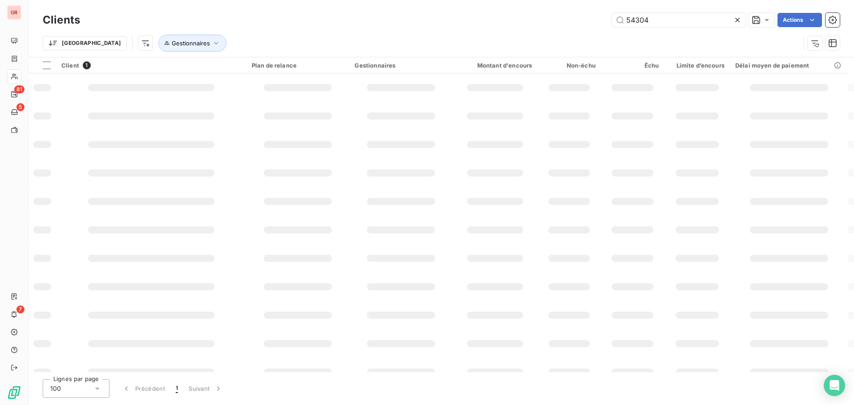
type input "54304"
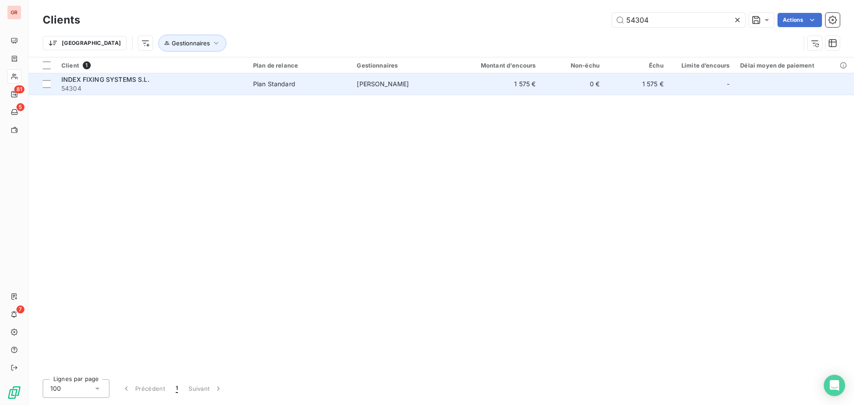
click at [334, 86] on span "Plan Standard" at bounding box center [299, 84] width 93 height 9
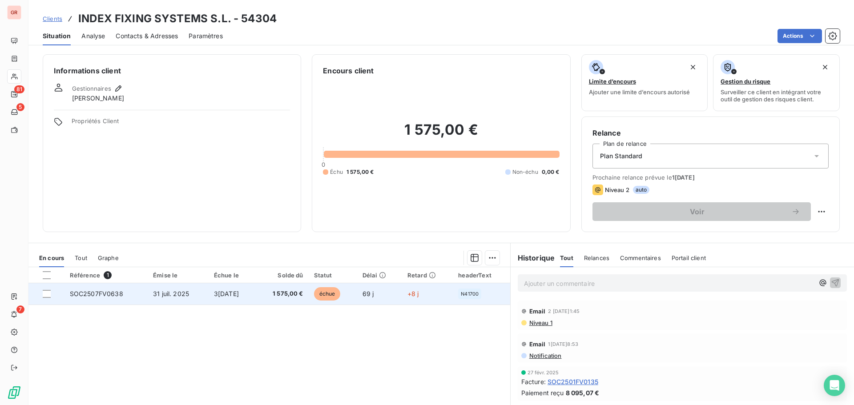
click at [52, 296] on div at bounding box center [51, 294] width 16 height 8
click at [50, 295] on div at bounding box center [47, 294] width 8 height 8
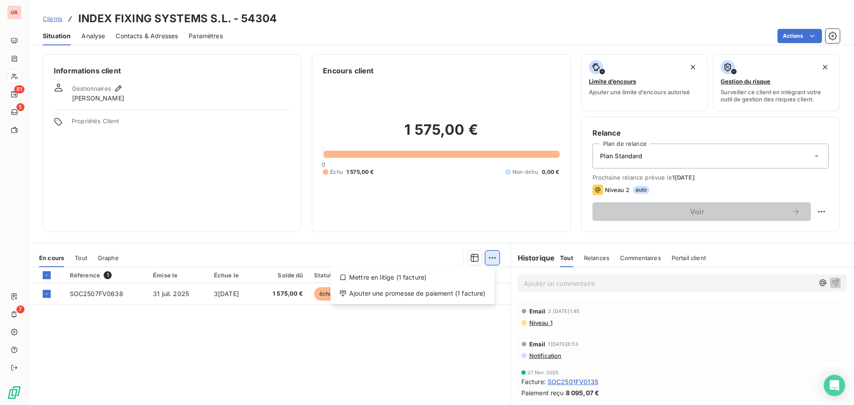
click at [488, 260] on html "GR 81 5 7 Clients INDEX FIXING SYSTEMS S.L. - 54304 Situation Analyse Contacts …" at bounding box center [427, 202] width 854 height 405
click at [418, 297] on div "Ajouter une promesse de paiement (1 facture)" at bounding box center [412, 294] width 157 height 14
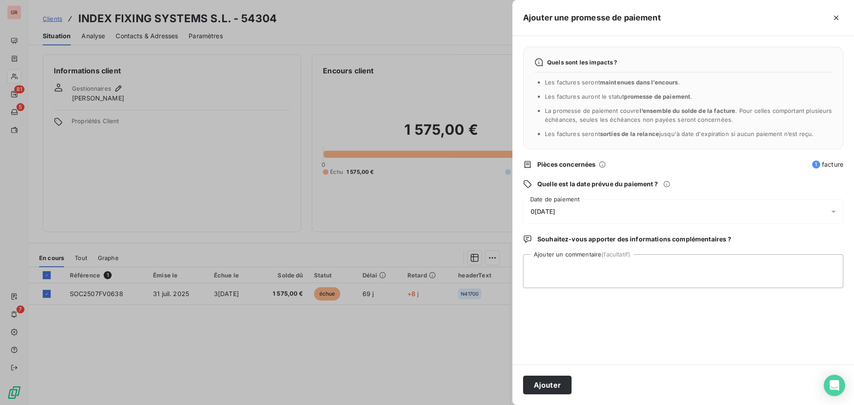
click at [554, 211] on span "0[DATE]" at bounding box center [543, 211] width 24 height 7
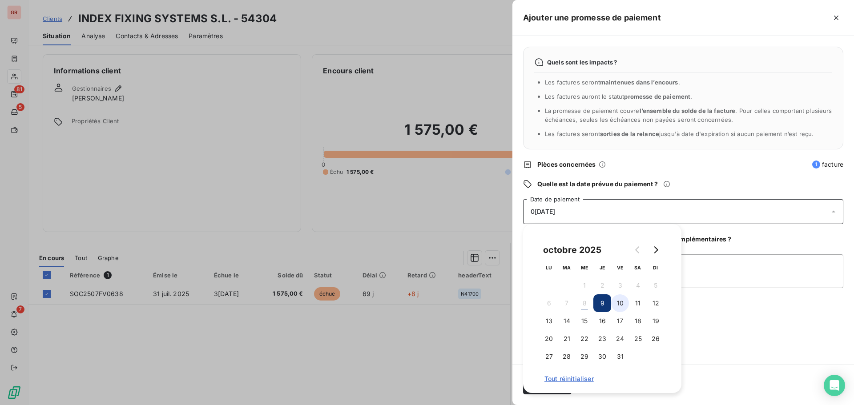
click at [617, 301] on button "10" at bounding box center [620, 304] width 18 height 18
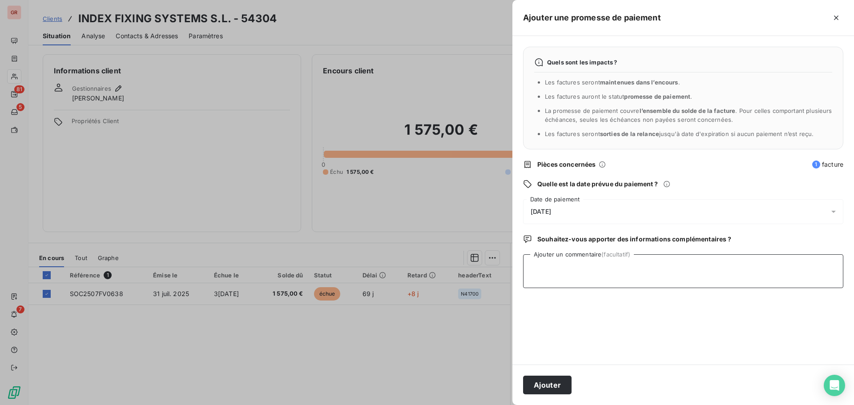
click at [723, 258] on textarea "Ajouter un commentaire (facultatif)" at bounding box center [683, 272] width 320 height 34
paste textarea "Je vous confirme que la facture sera payée le 8/10."
type textarea "réponse frs du 03/10 : Je vous confirme que la facture sera payée le 8/10."
click at [539, 388] on button "Ajouter" at bounding box center [547, 385] width 48 height 19
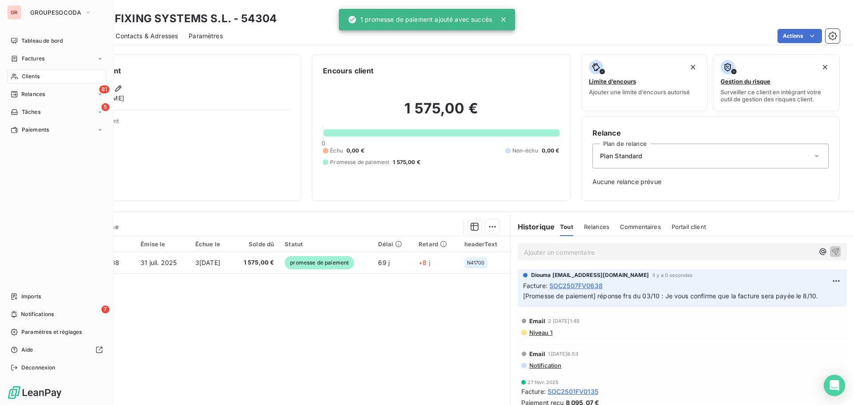
click at [30, 77] on span "Clients" at bounding box center [31, 77] width 18 height 8
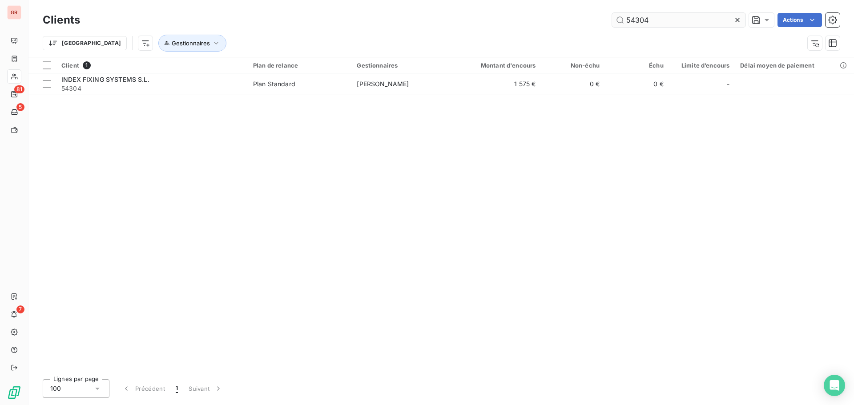
click at [662, 15] on input "54304" at bounding box center [678, 20] width 133 height 14
drag, startPoint x: 664, startPoint y: 17, endPoint x: 560, endPoint y: 25, distance: 104.4
click at [560, 25] on div "54304 Actions" at bounding box center [465, 20] width 749 height 14
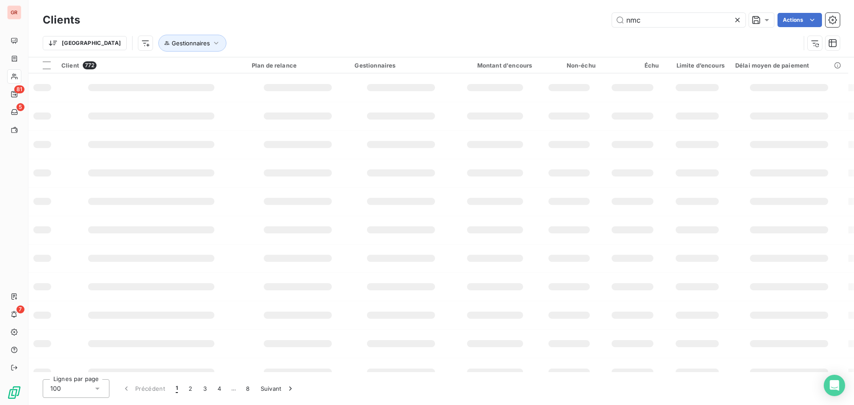
type input "nmc"
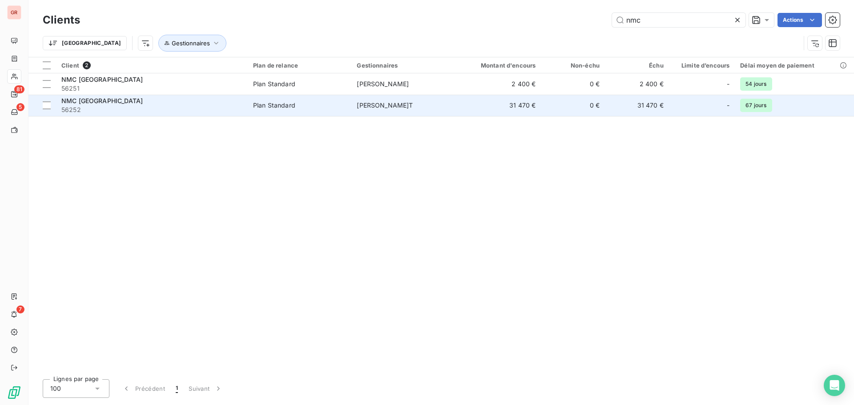
click at [168, 109] on span "56252" at bounding box center [151, 109] width 181 height 9
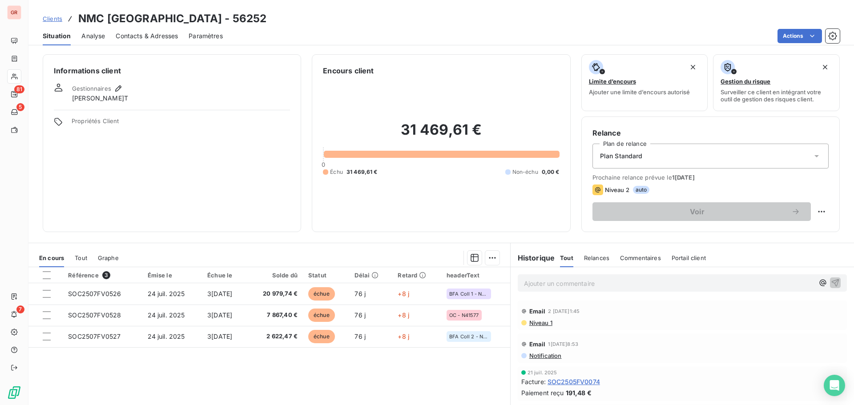
click at [545, 287] on p "Ajouter un commentaire ﻿" at bounding box center [669, 283] width 290 height 11
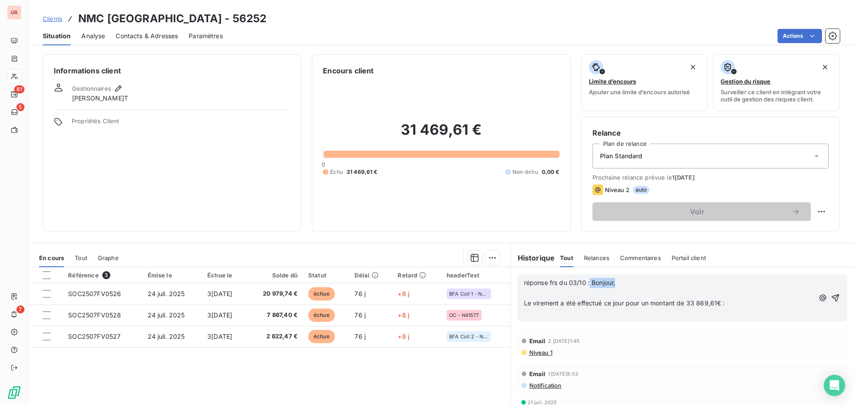
drag, startPoint x: 586, startPoint y: 283, endPoint x: 620, endPoint y: 286, distance: 34.0
click at [620, 286] on p "réponse frs du 03/10 : Bonjour," at bounding box center [669, 283] width 290 height 10
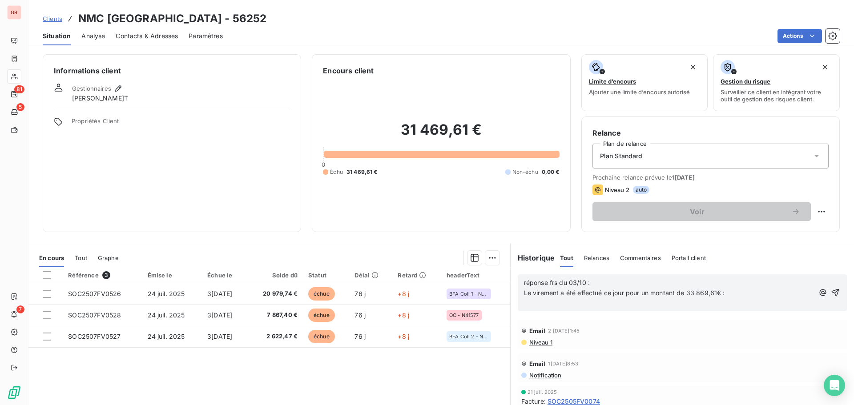
click at [831, 293] on icon "button" at bounding box center [835, 292] width 9 height 9
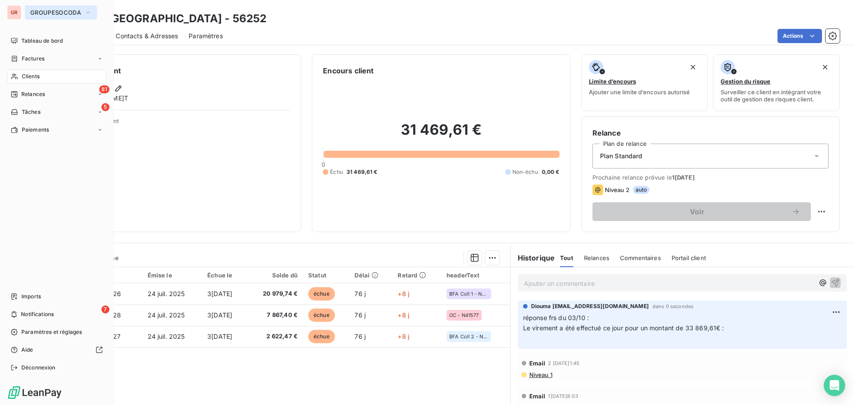
click at [38, 13] on span "GROUPESOCODA" at bounding box center [55, 12] width 51 height 7
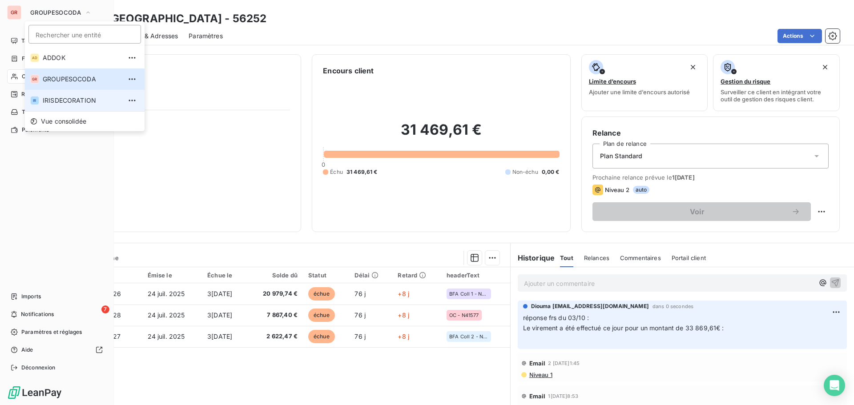
click at [61, 97] on span "IRISDECORATION" at bounding box center [82, 100] width 79 height 9
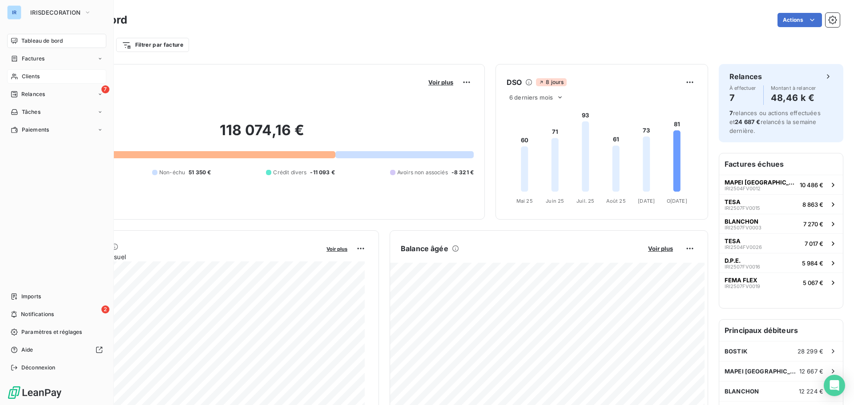
click at [38, 73] on span "Clients" at bounding box center [31, 77] width 18 height 8
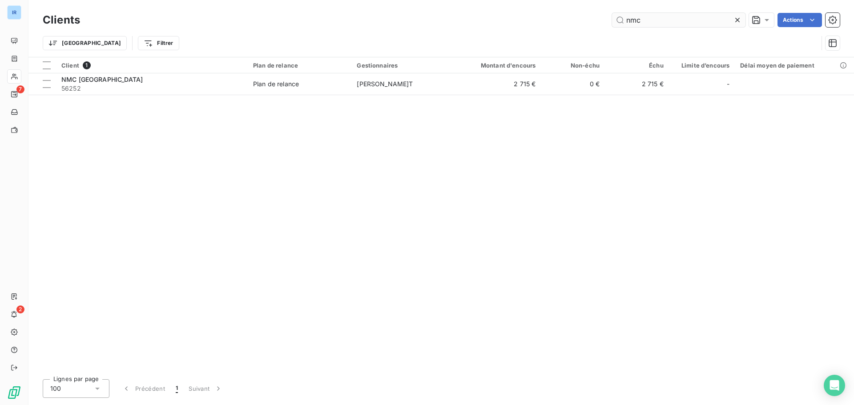
click at [642, 22] on input "nmc" at bounding box center [678, 20] width 133 height 14
drag, startPoint x: 643, startPoint y: 22, endPoint x: 586, endPoint y: 20, distance: 56.1
click at [586, 20] on div "nmc Actions" at bounding box center [465, 20] width 749 height 14
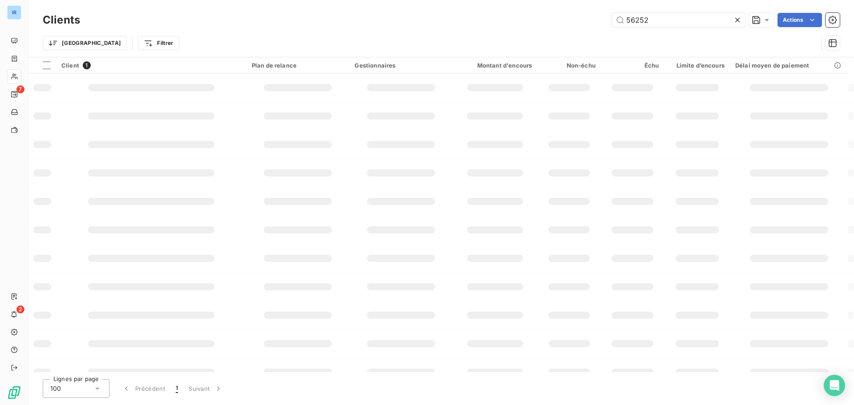
type input "56252"
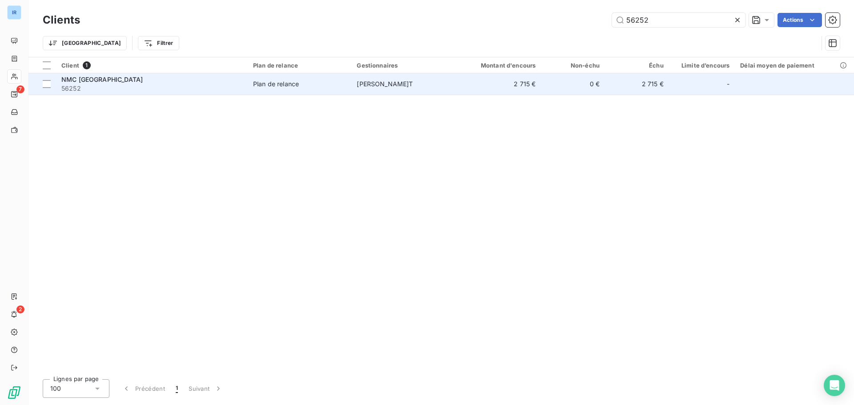
click at [470, 80] on td "2 715 €" at bounding box center [499, 83] width 86 height 21
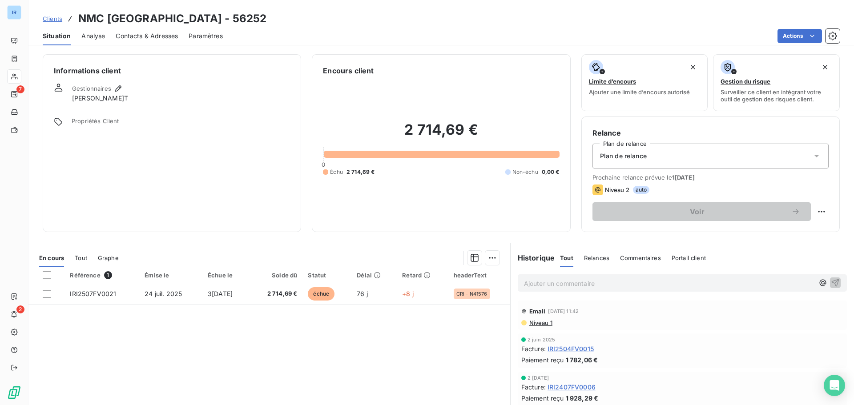
click at [542, 279] on p "Ajouter un commentaire ﻿" at bounding box center [669, 283] width 290 height 11
click at [615, 283] on p "Réponse frs du 03/10 :" at bounding box center [669, 283] width 290 height 10
